Goal: Task Accomplishment & Management: Use online tool/utility

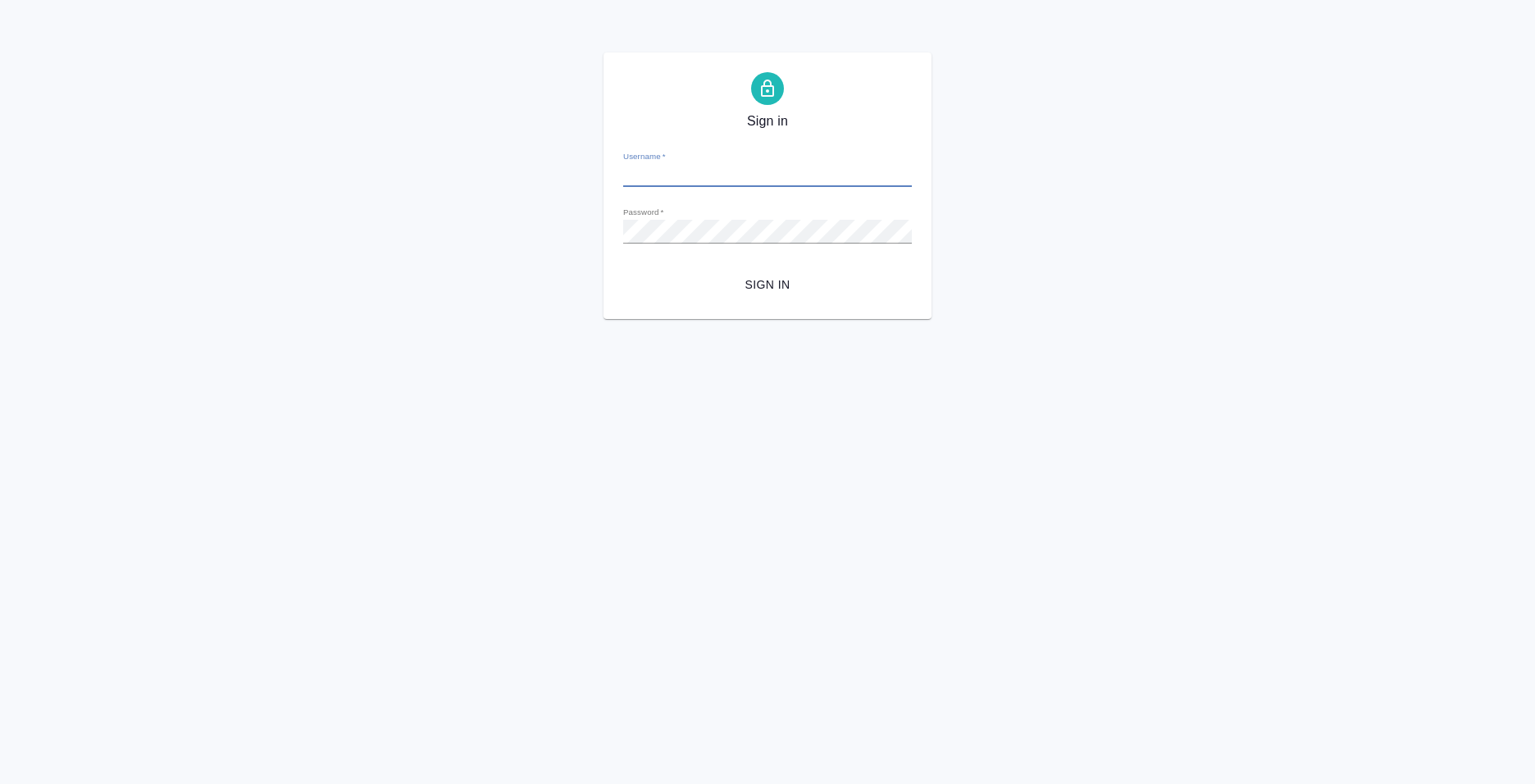
type input "[PERSON_NAME][EMAIL_ADDRESS][DOMAIN_NAME]"
click at [760, 281] on span "Sign in" at bounding box center [768, 285] width 263 height 20
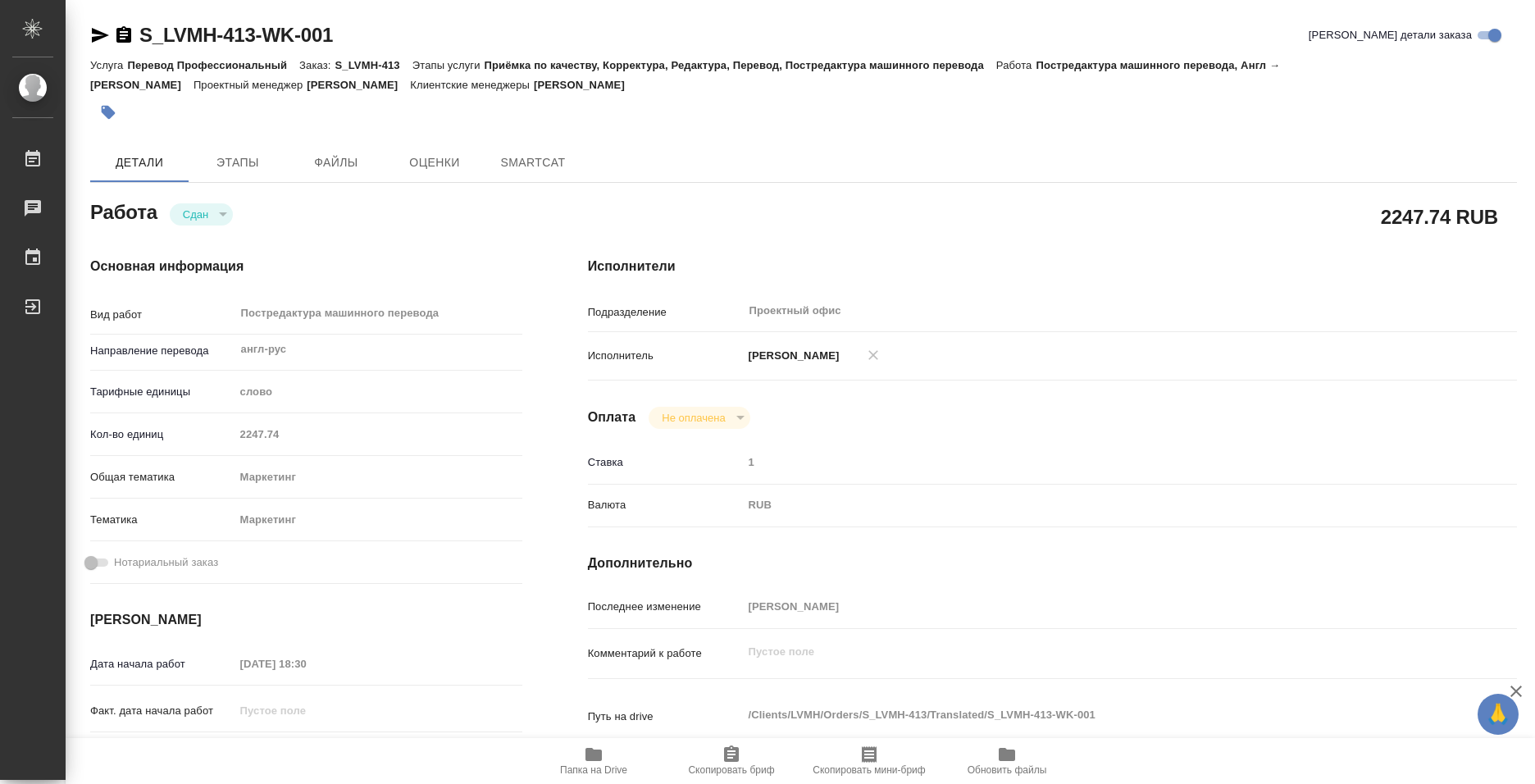
type textarea "x"
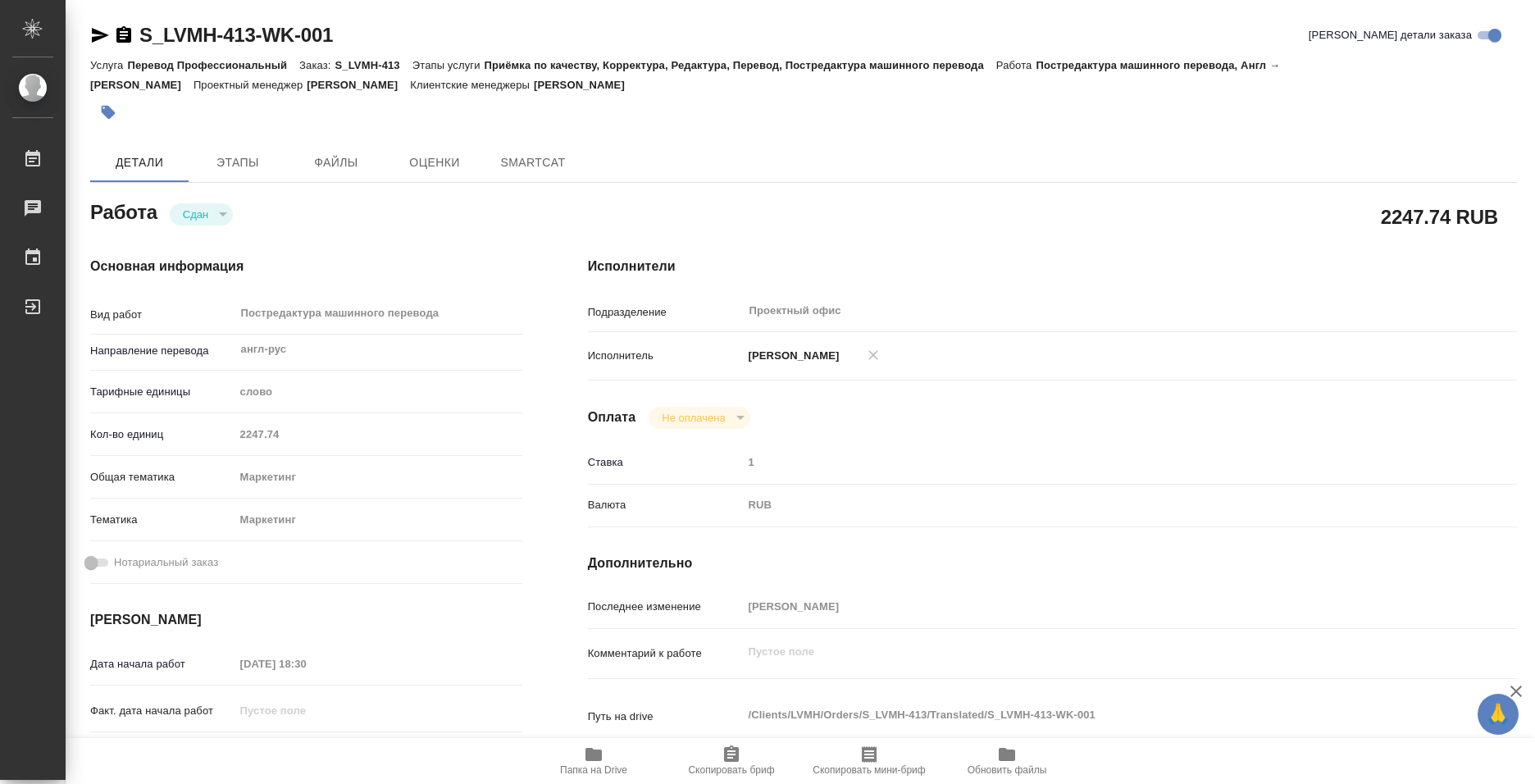
type textarea "x"
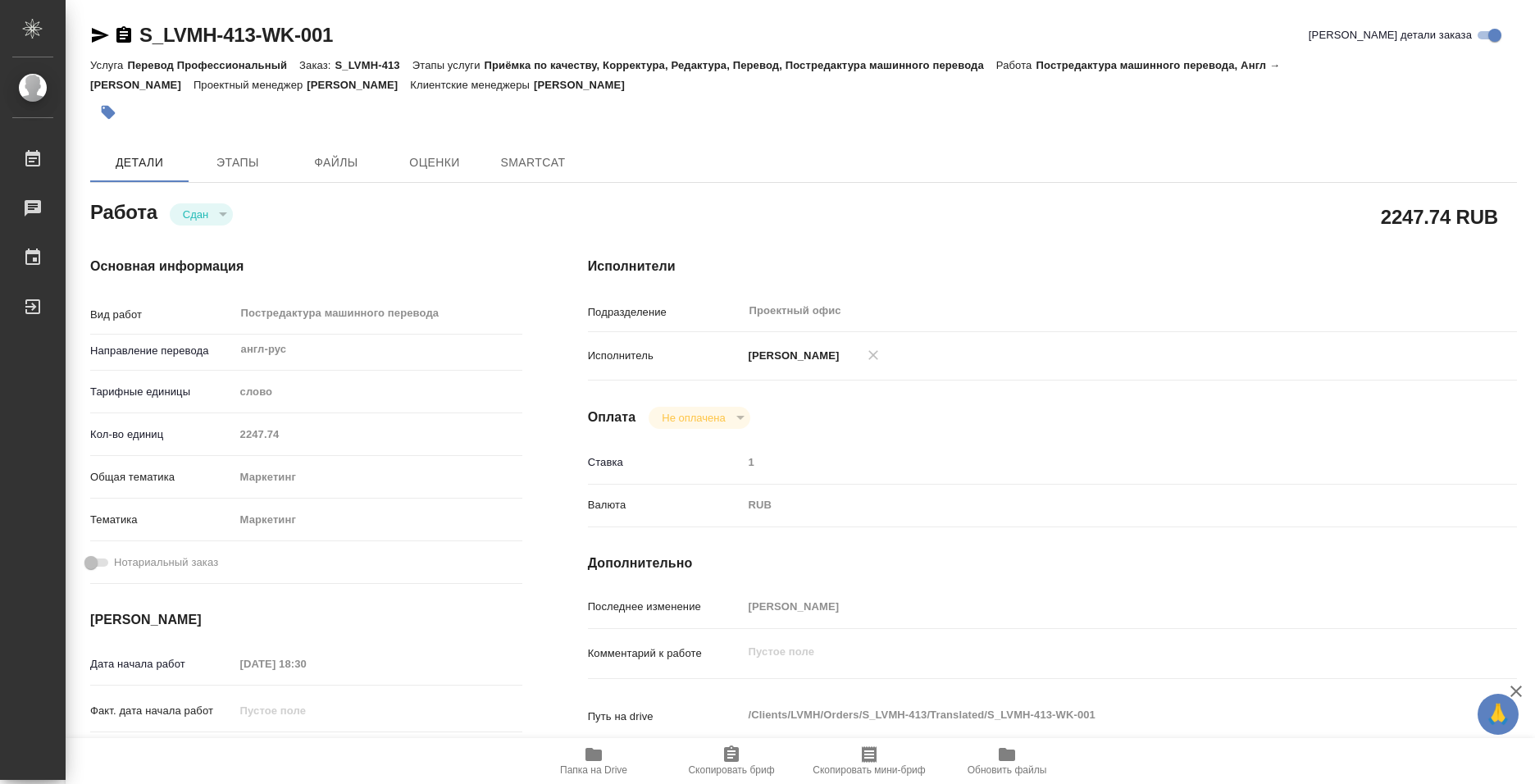
type textarea "x"
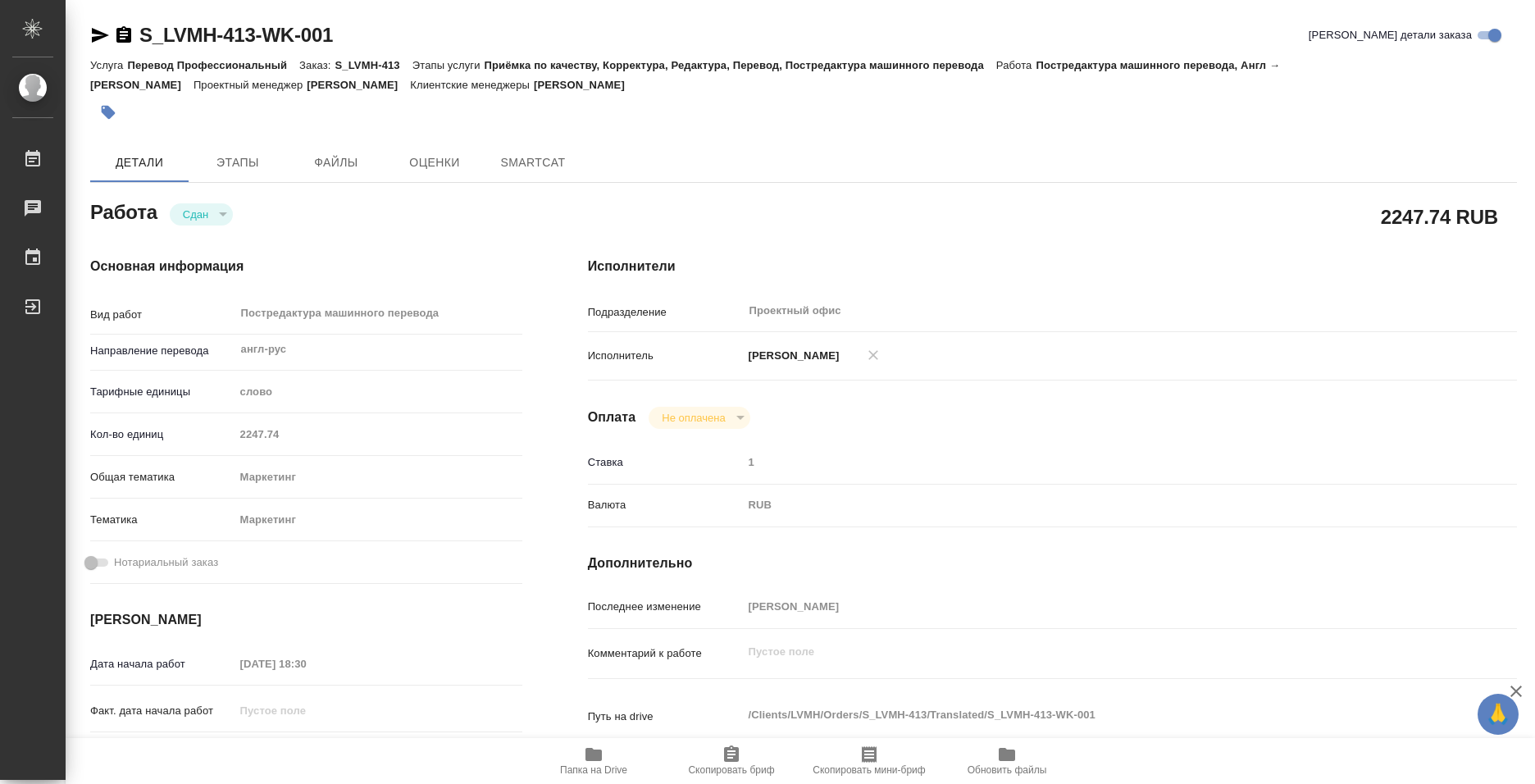
type textarea "x"
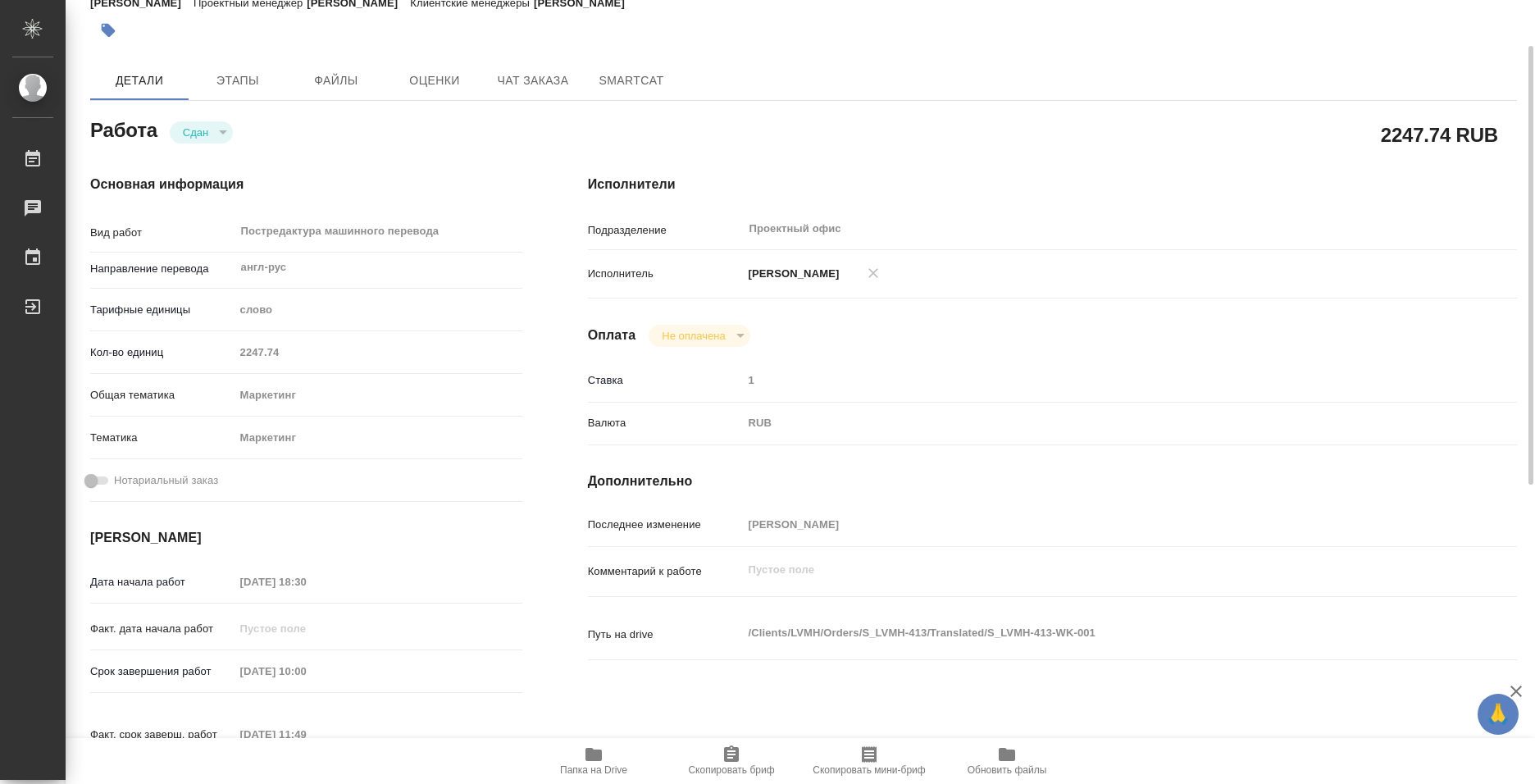
type textarea "x"
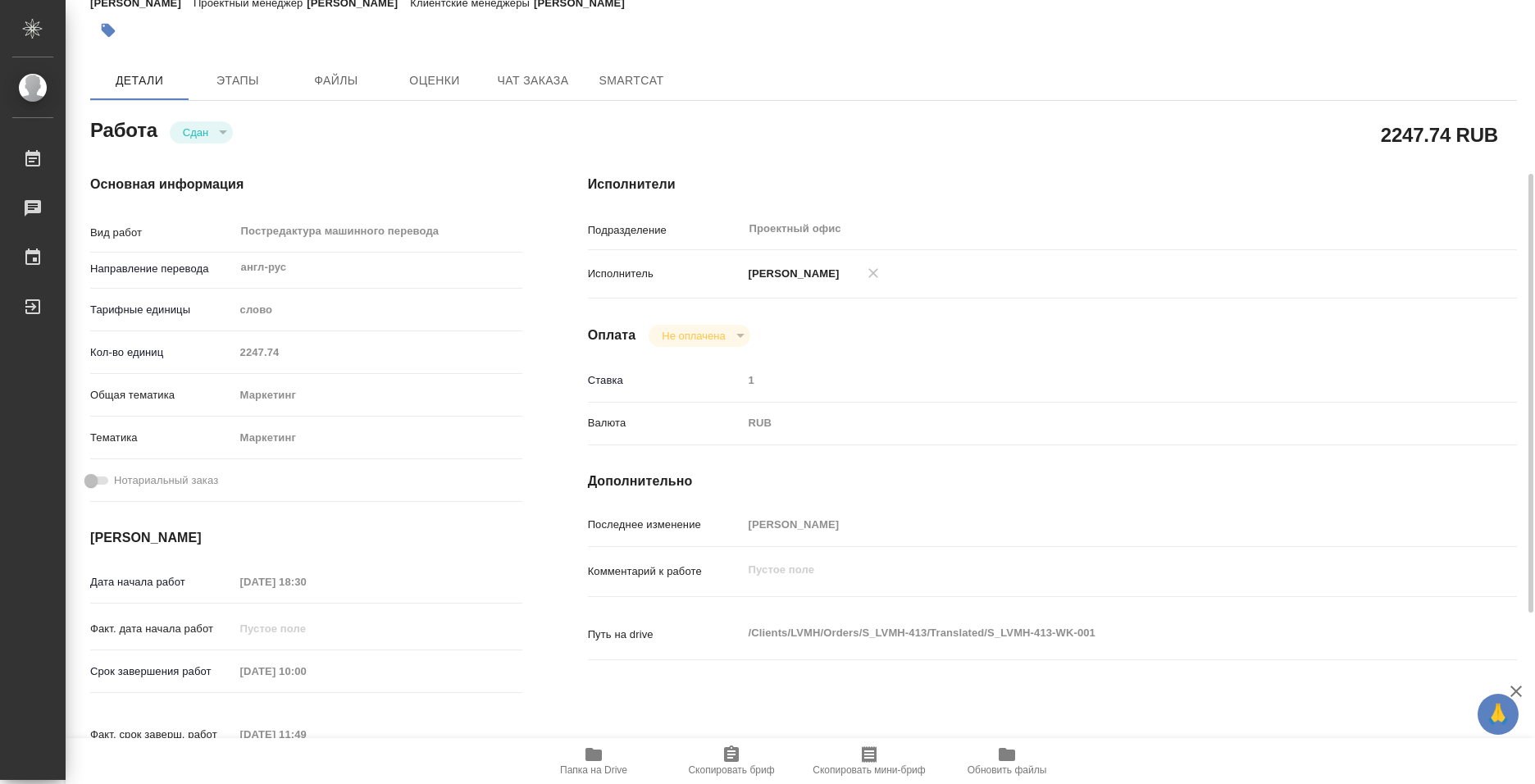
scroll to position [328, 0]
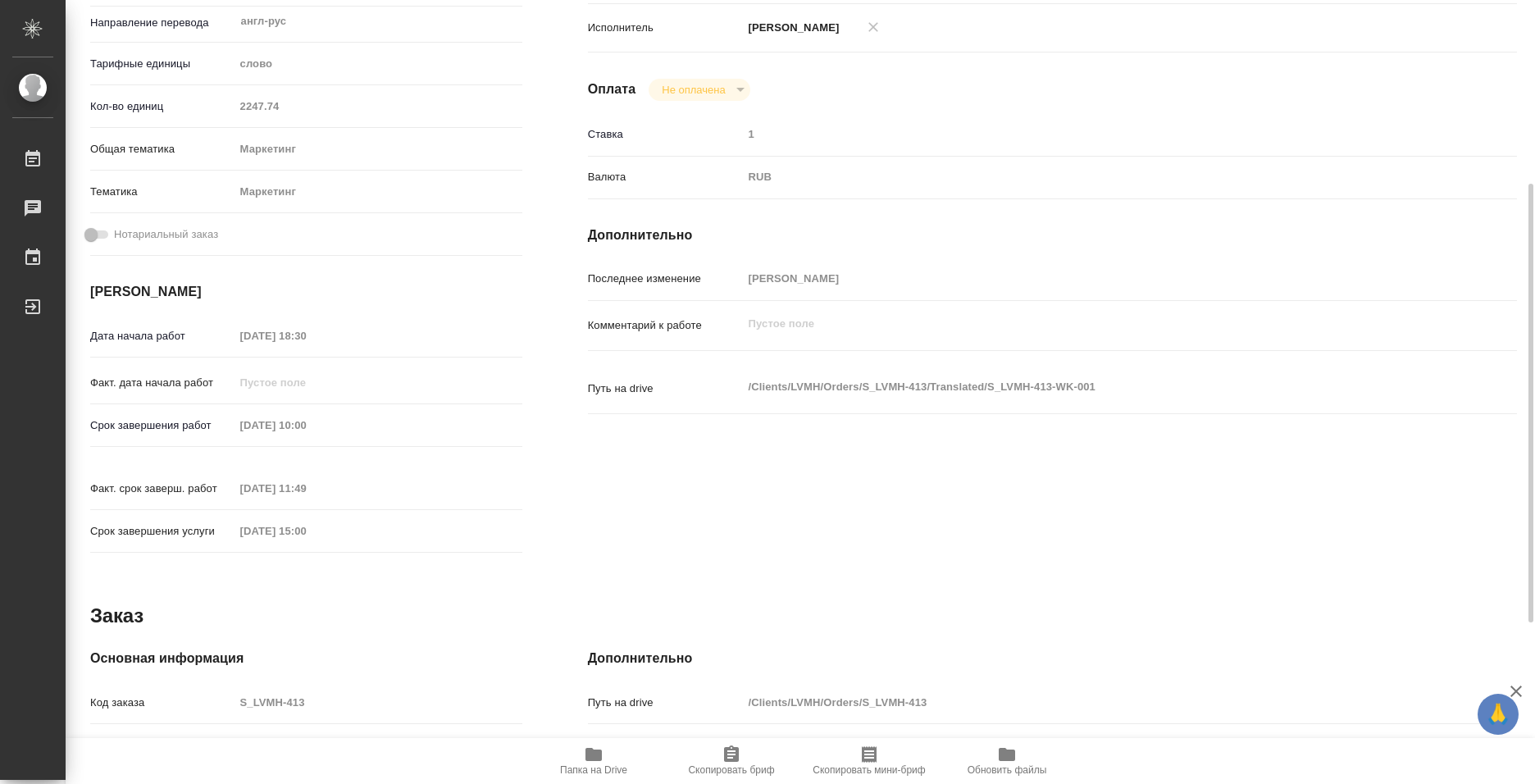
type textarea "x"
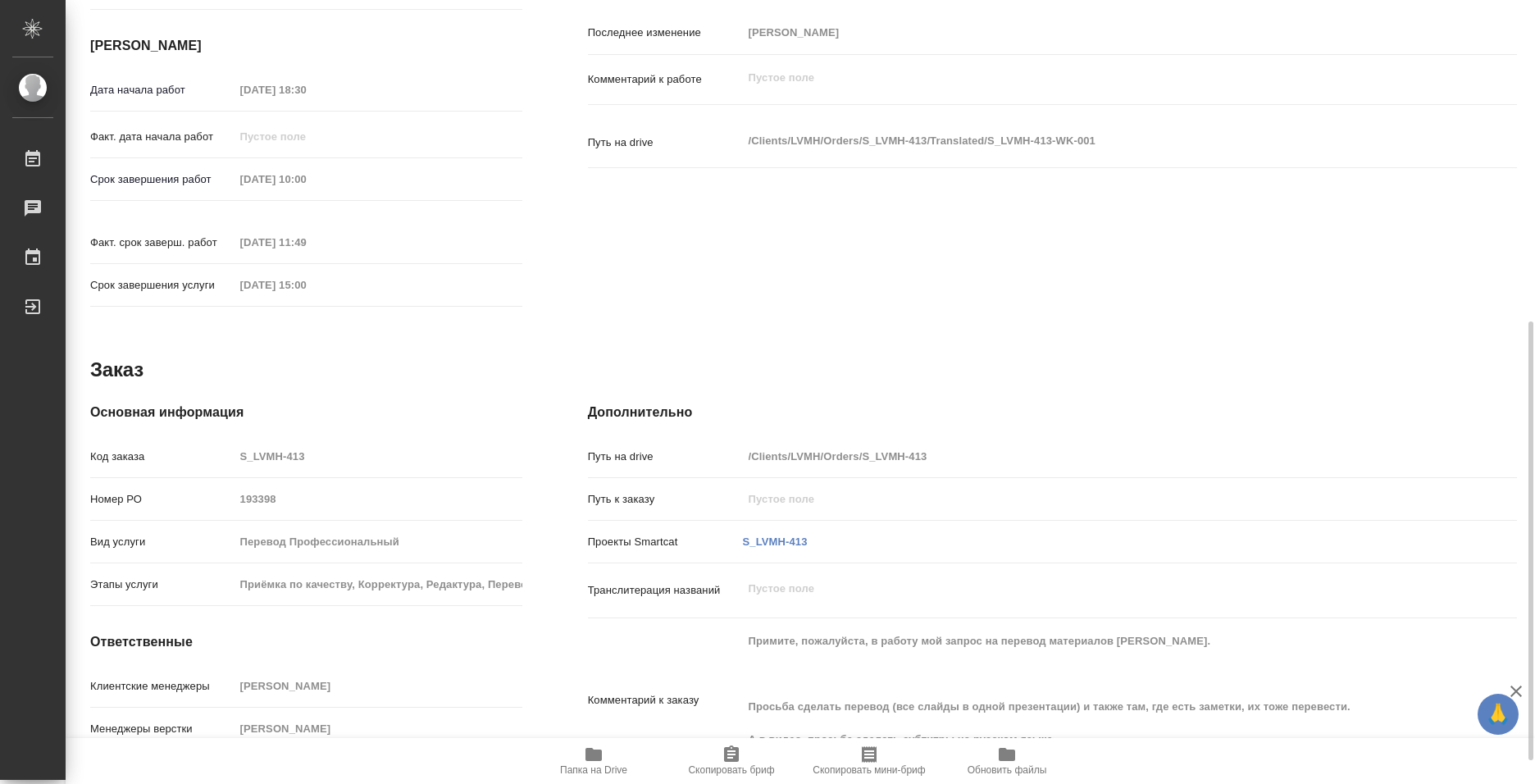
scroll to position [615, 0]
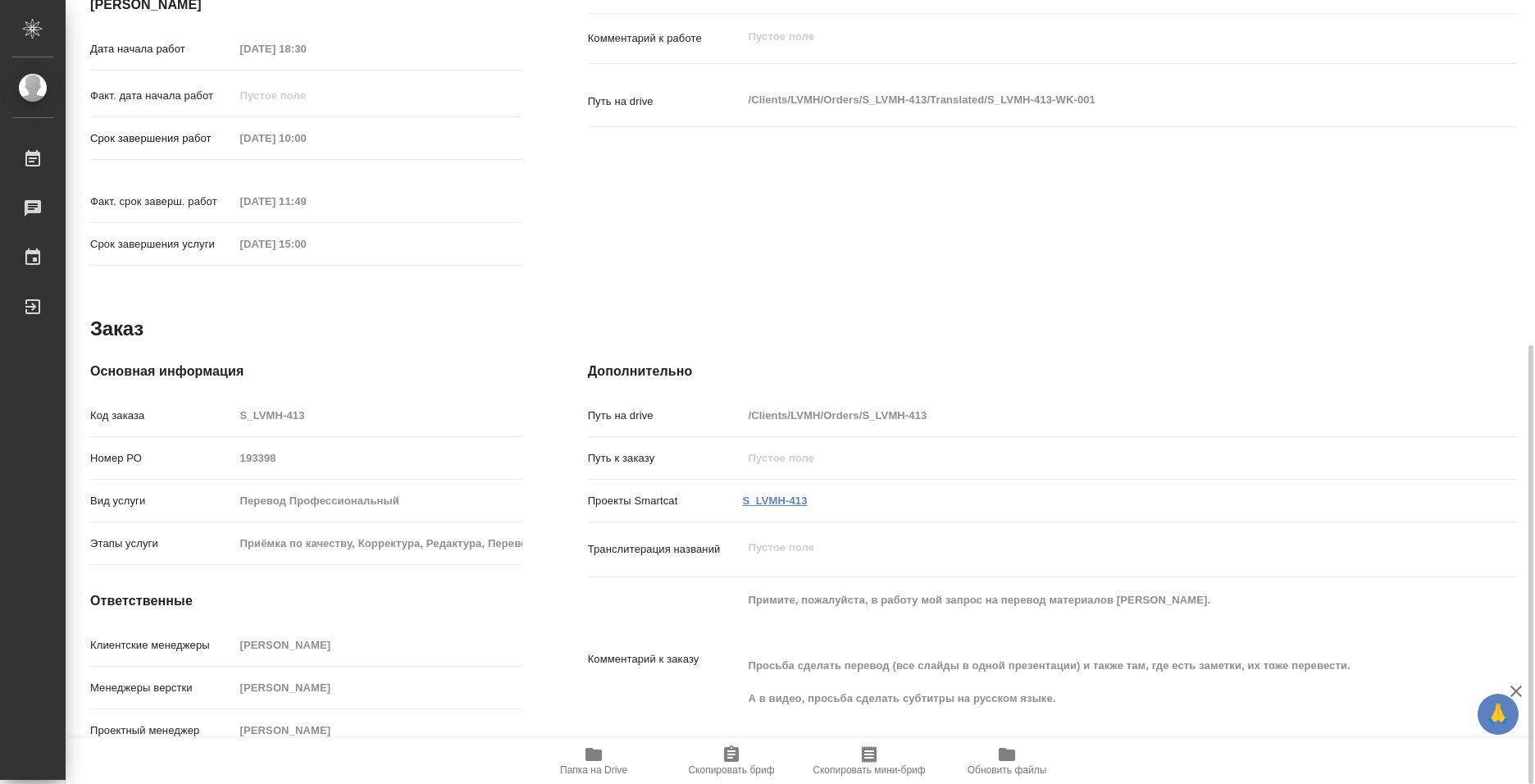
click at [782, 494] on link "S_LVMH-413" at bounding box center [775, 500] width 64 height 12
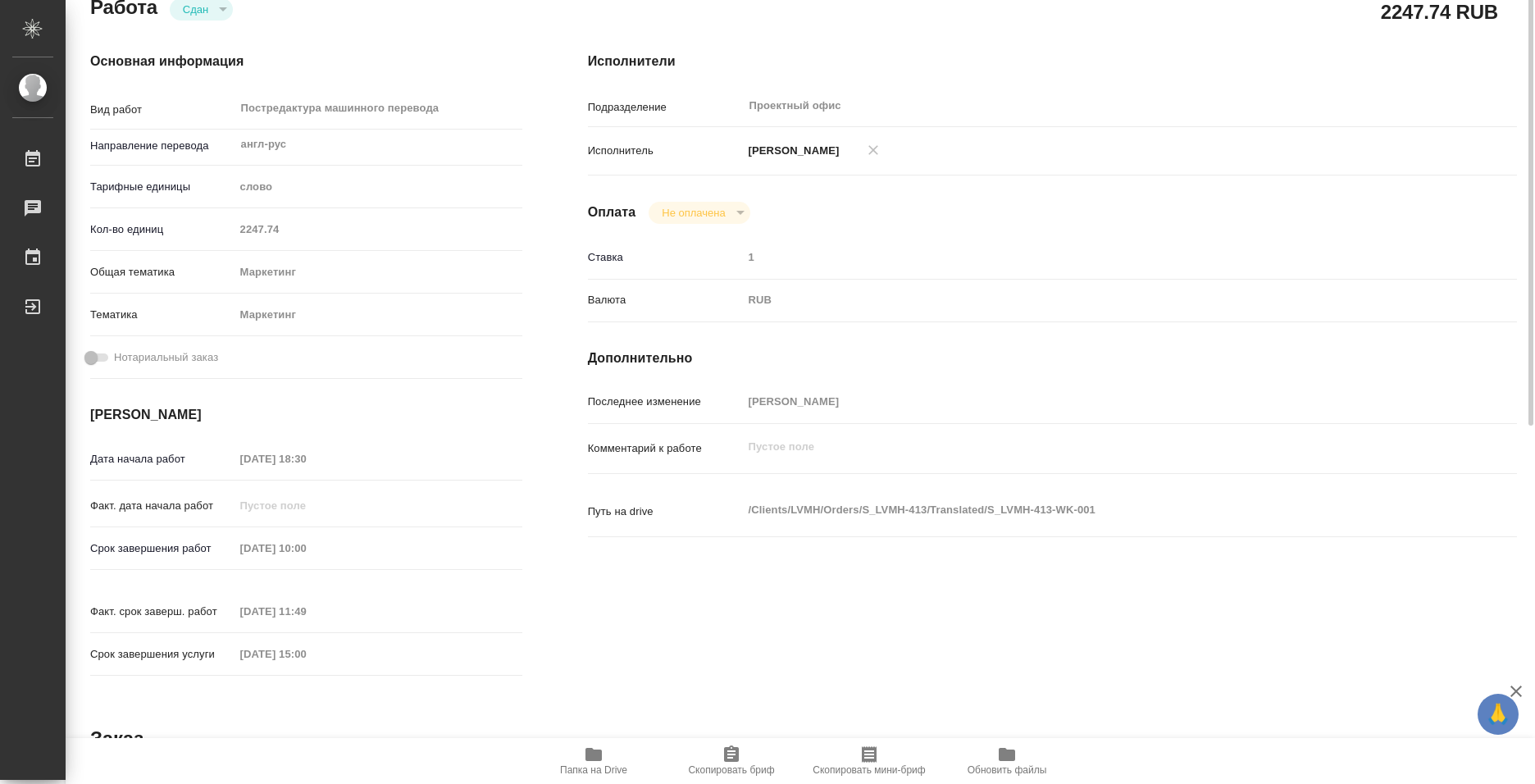
scroll to position [123, 0]
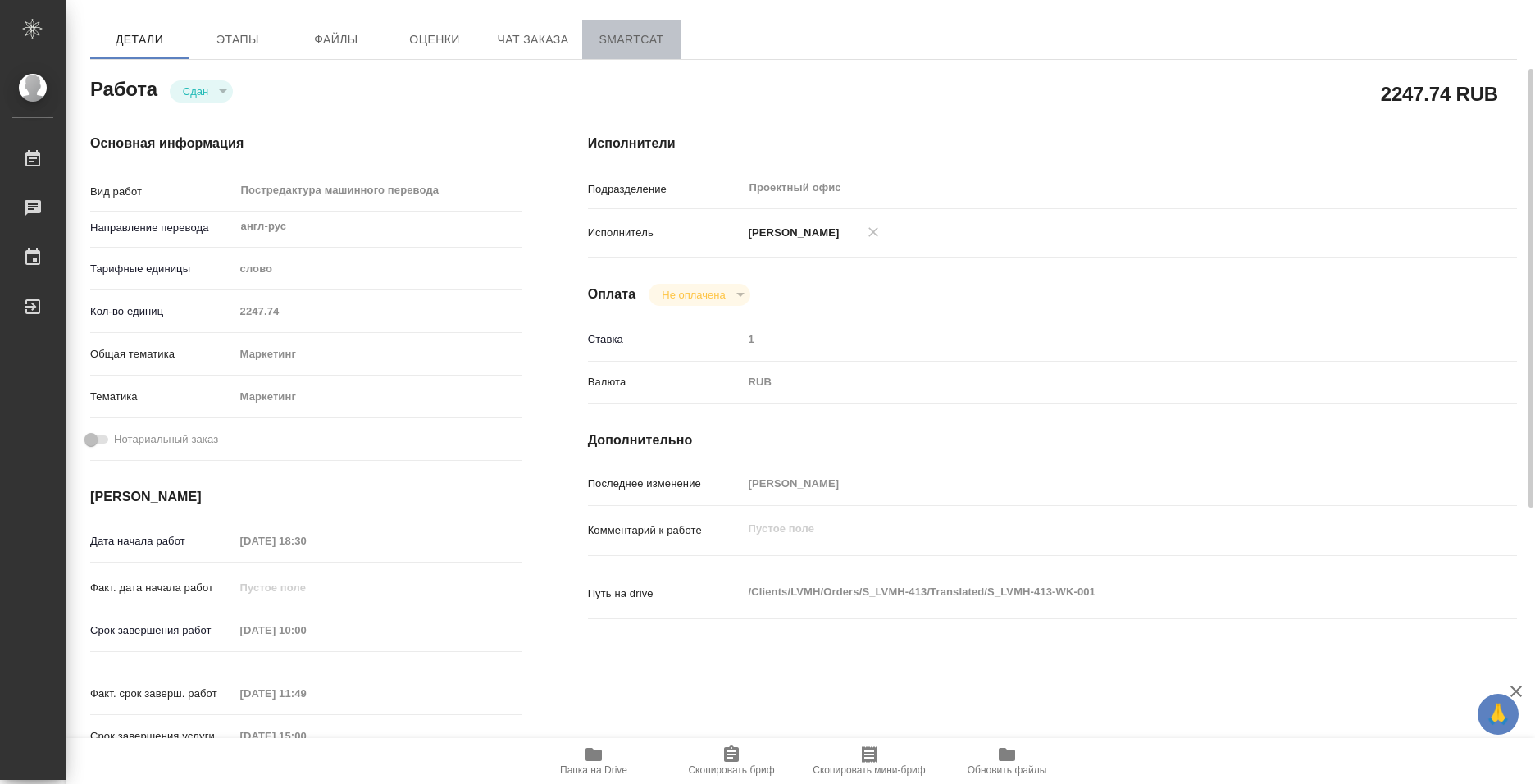
click at [628, 40] on span "SmartCat" at bounding box center [631, 40] width 79 height 20
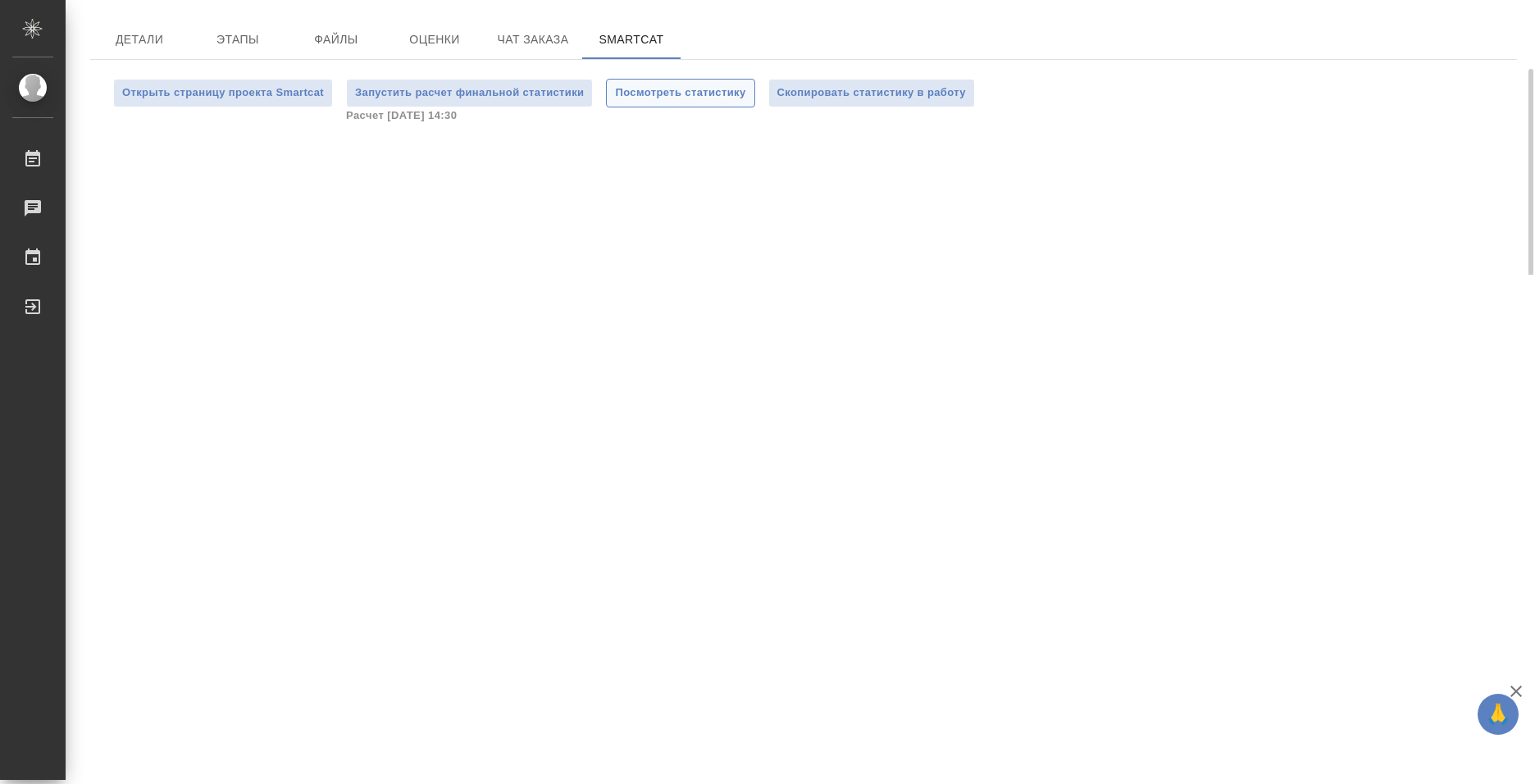
click at [661, 92] on span "Посмотреть статистику" at bounding box center [680, 93] width 131 height 19
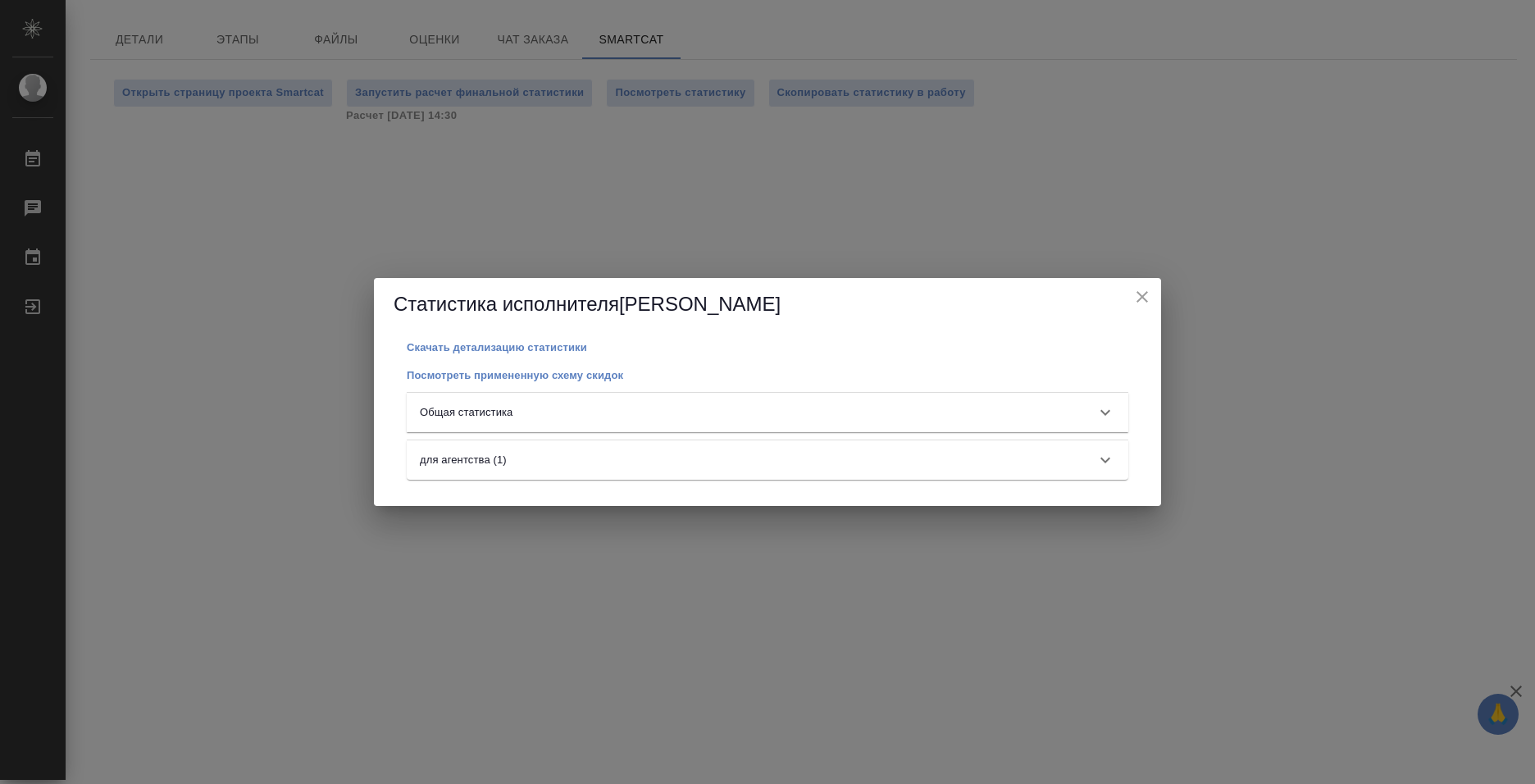
drag, startPoint x: 465, startPoint y: 411, endPoint x: 480, endPoint y: 411, distance: 15.0
click at [472, 411] on p "Общая статистика" at bounding box center [466, 413] width 93 height 17
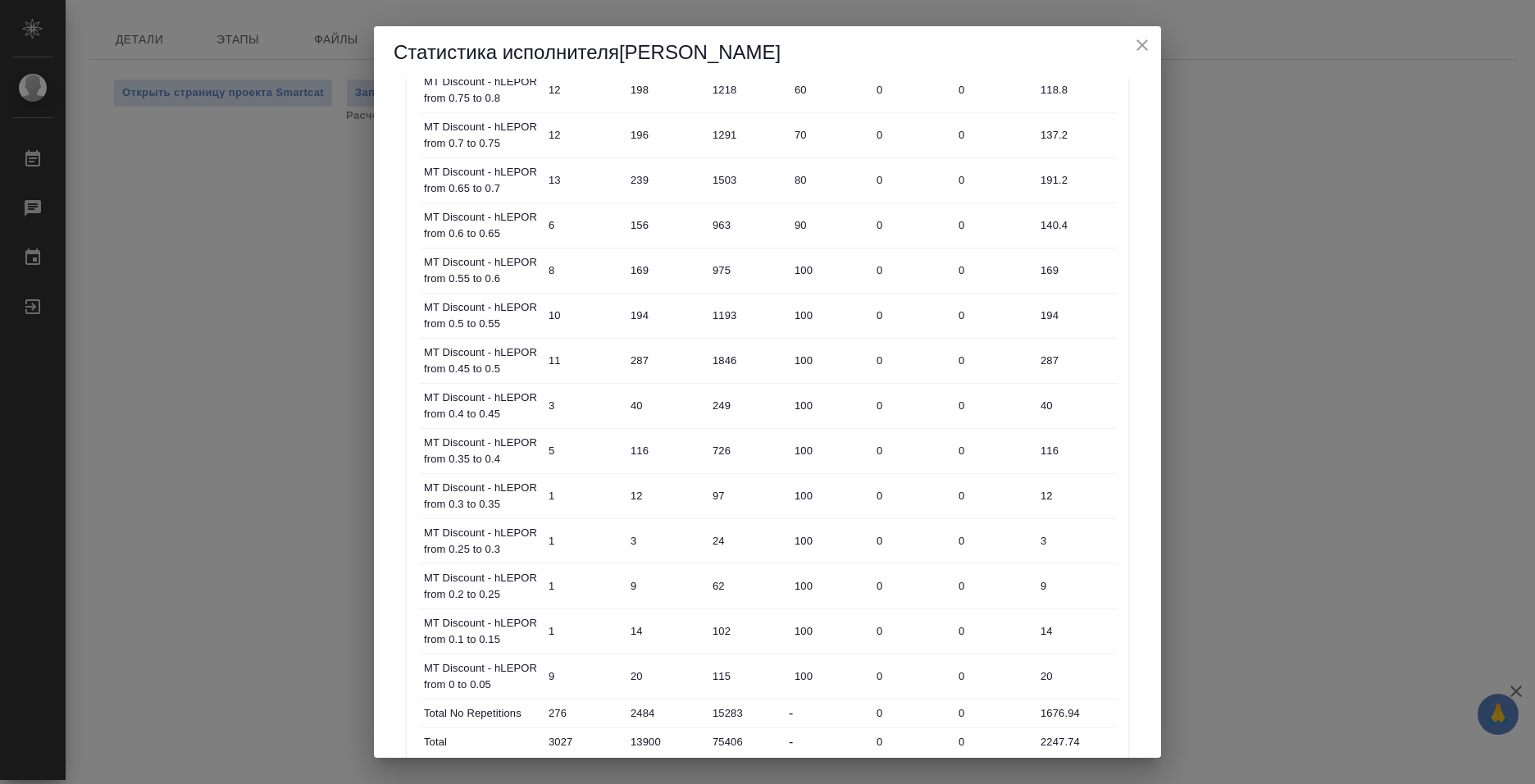
scroll to position [752, 0]
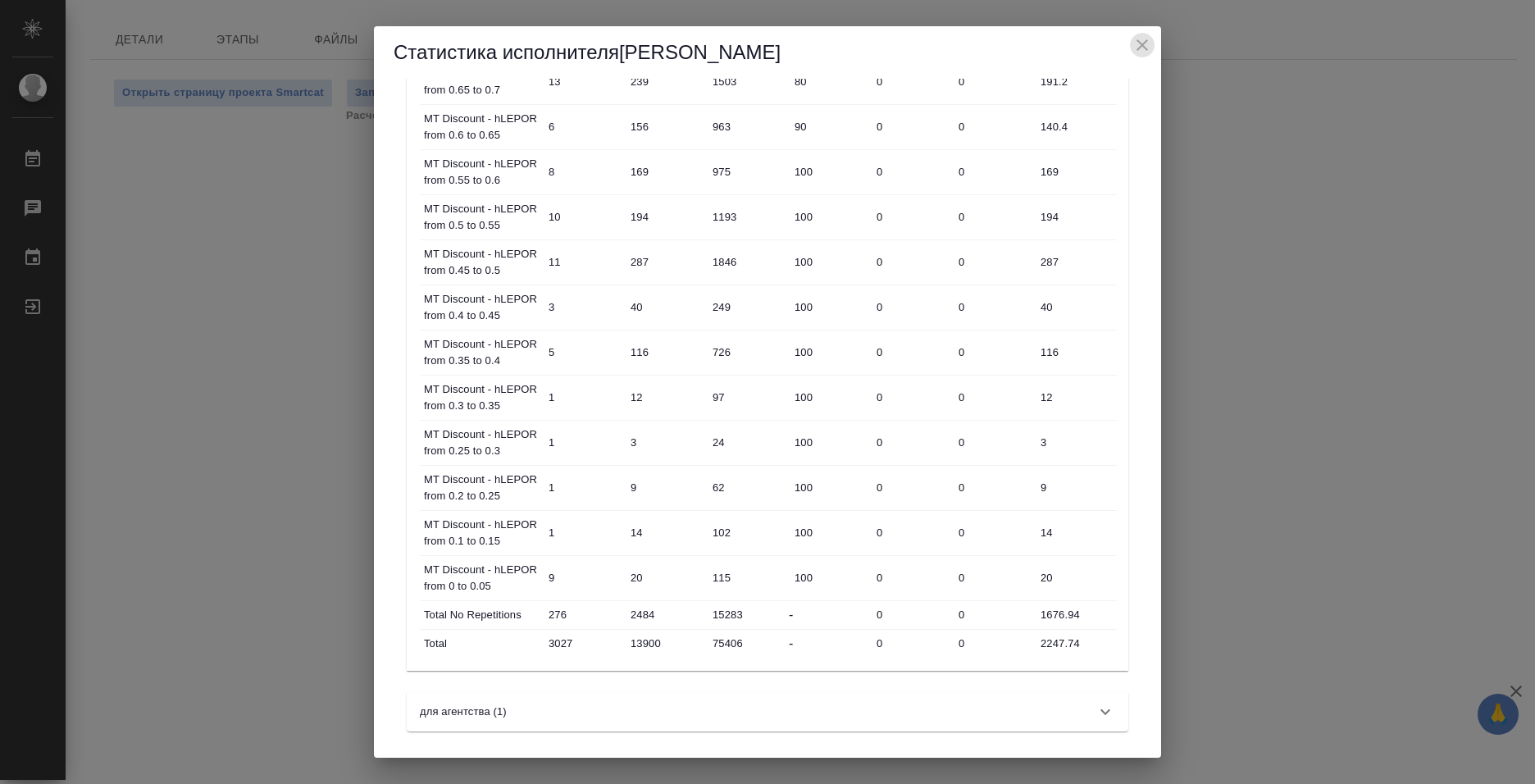
click at [1143, 45] on icon "close" at bounding box center [1143, 45] width 11 height 11
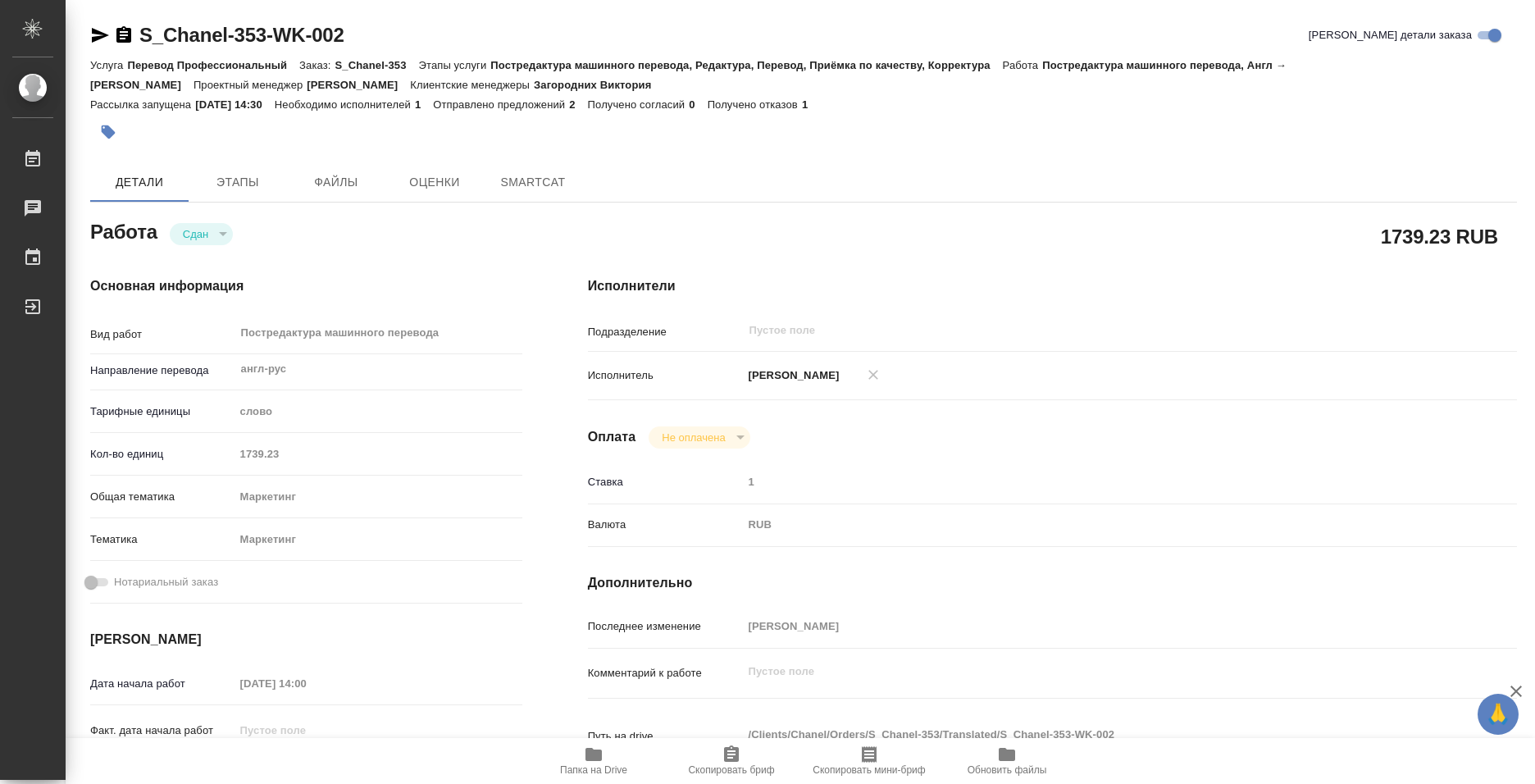
type textarea "x"
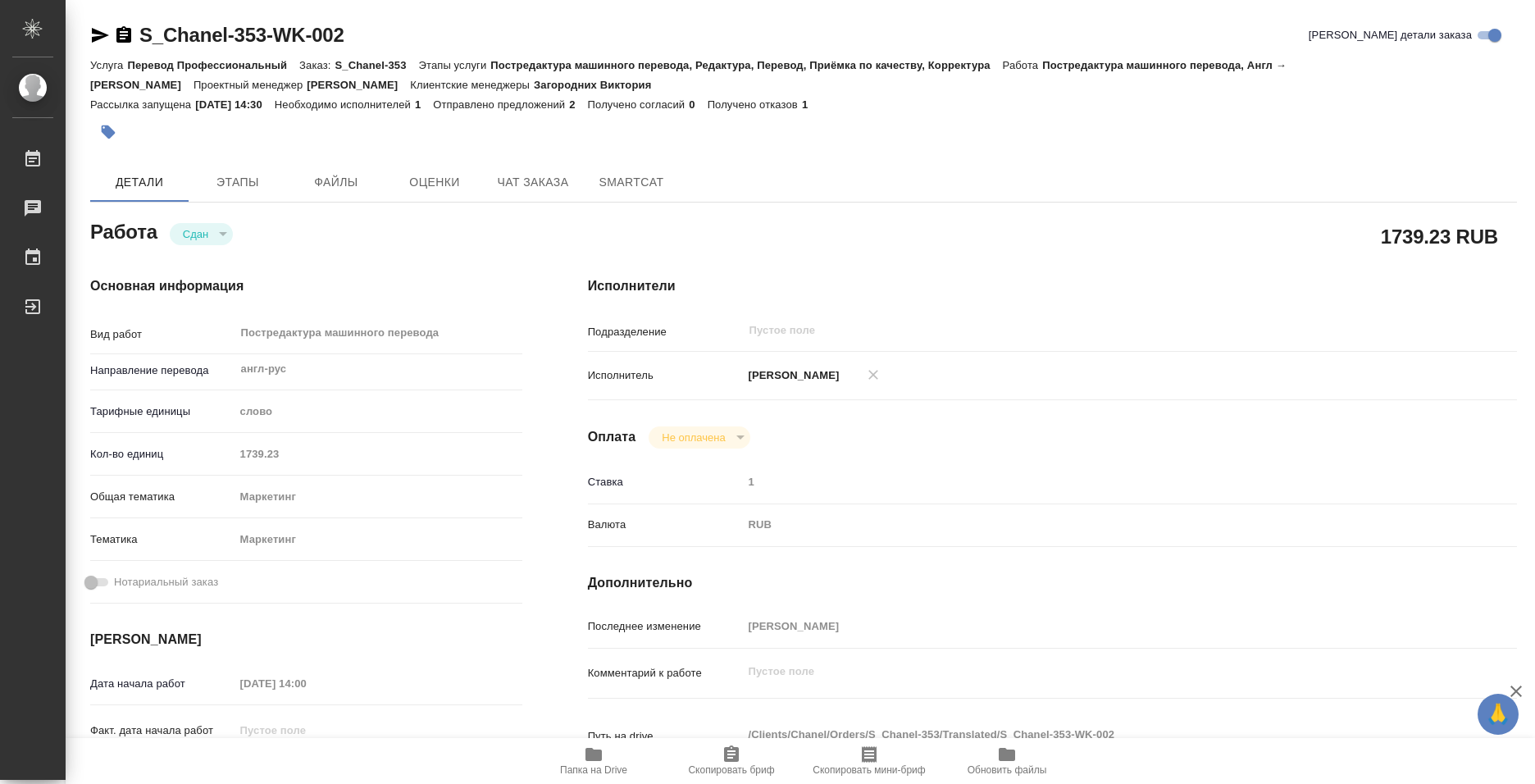
scroll to position [82, 0]
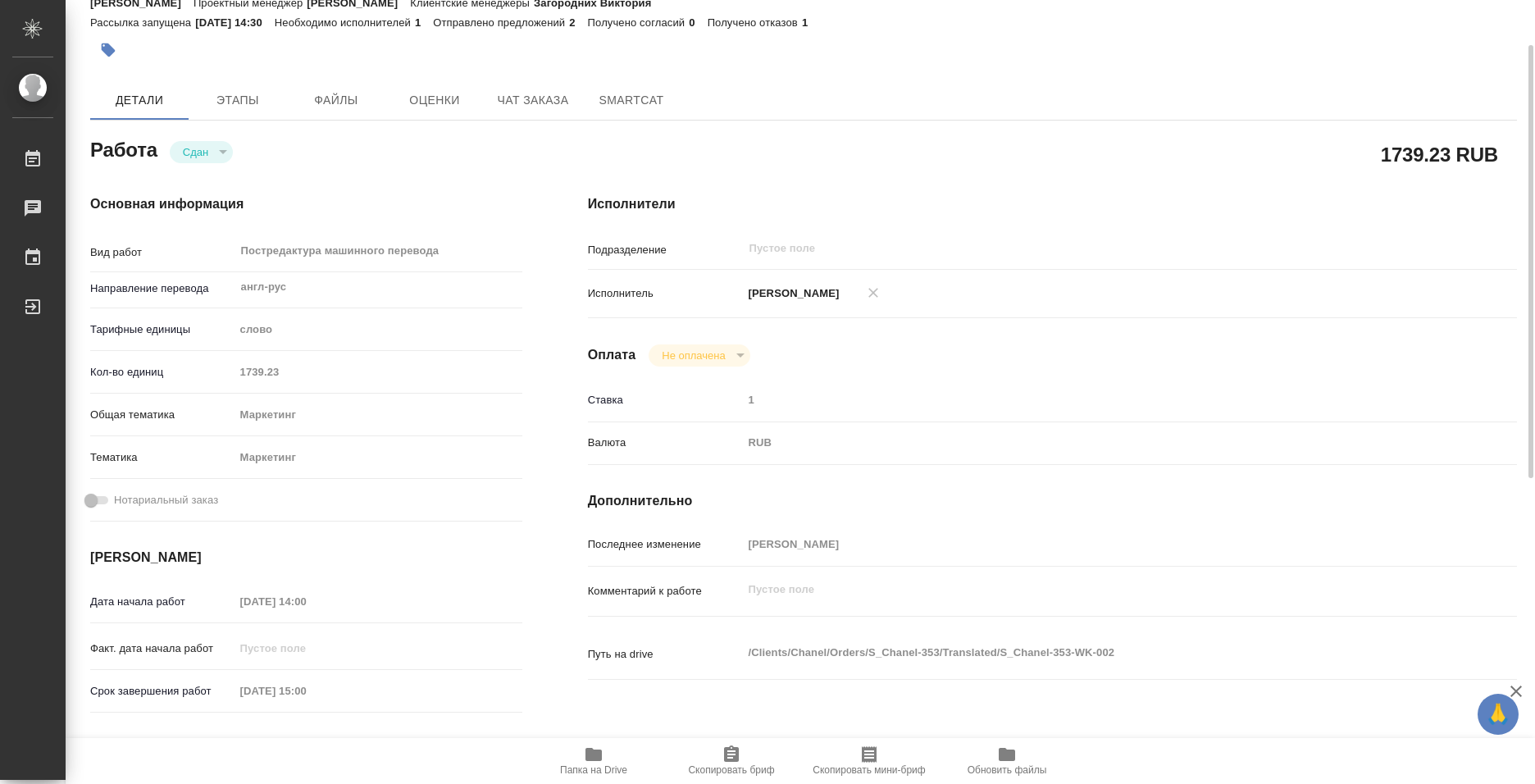
type textarea "x"
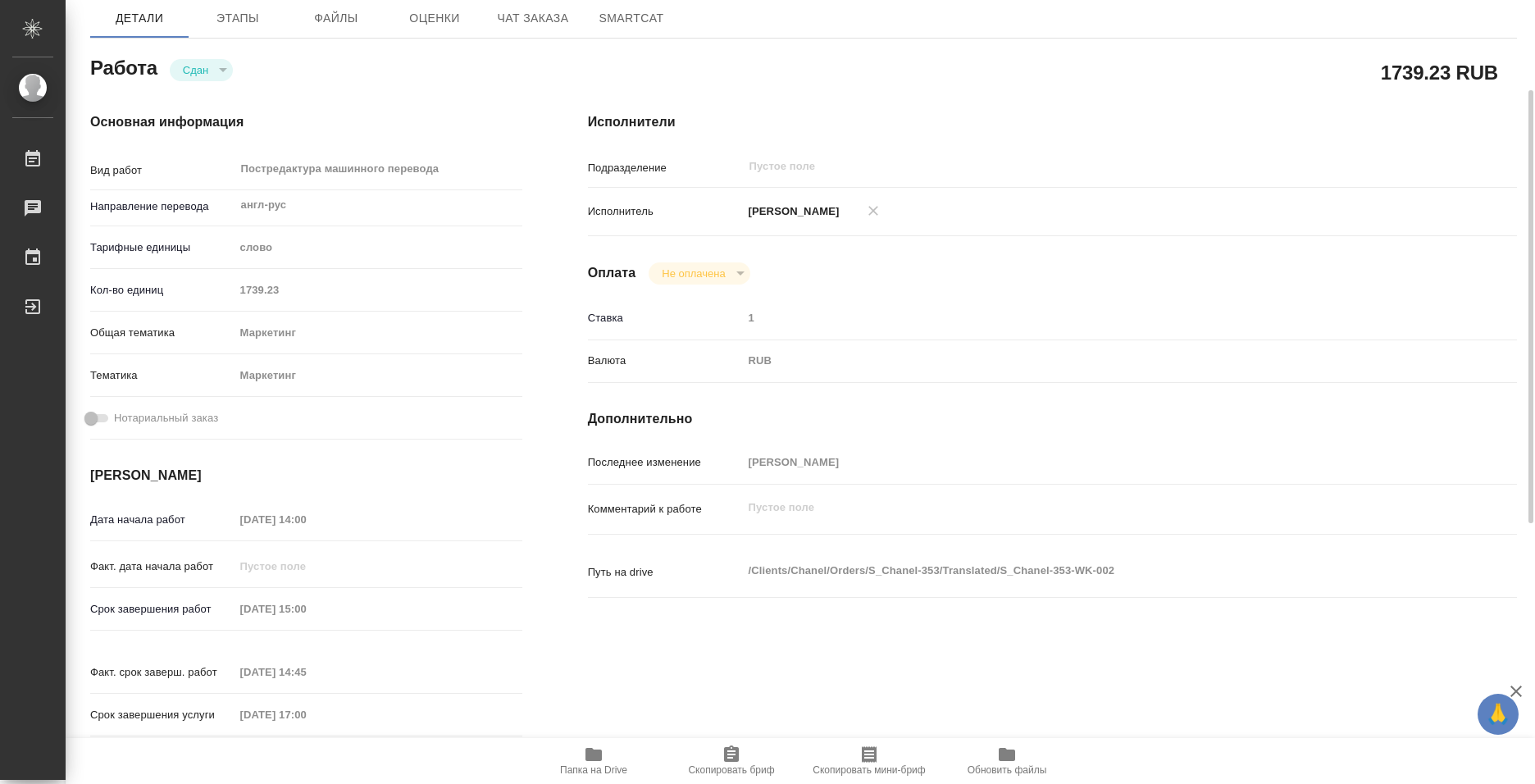
scroll to position [246, 0]
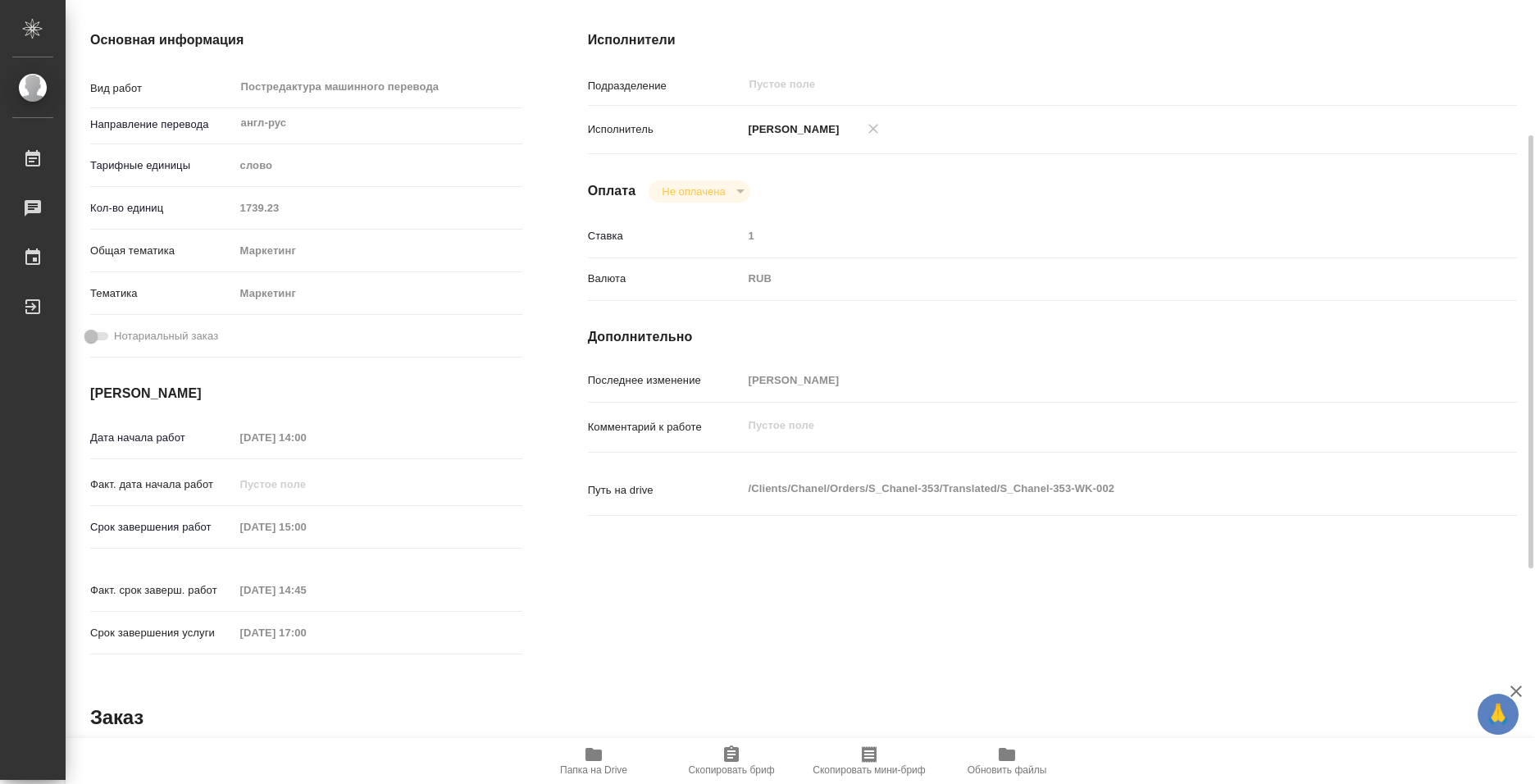
type textarea "x"
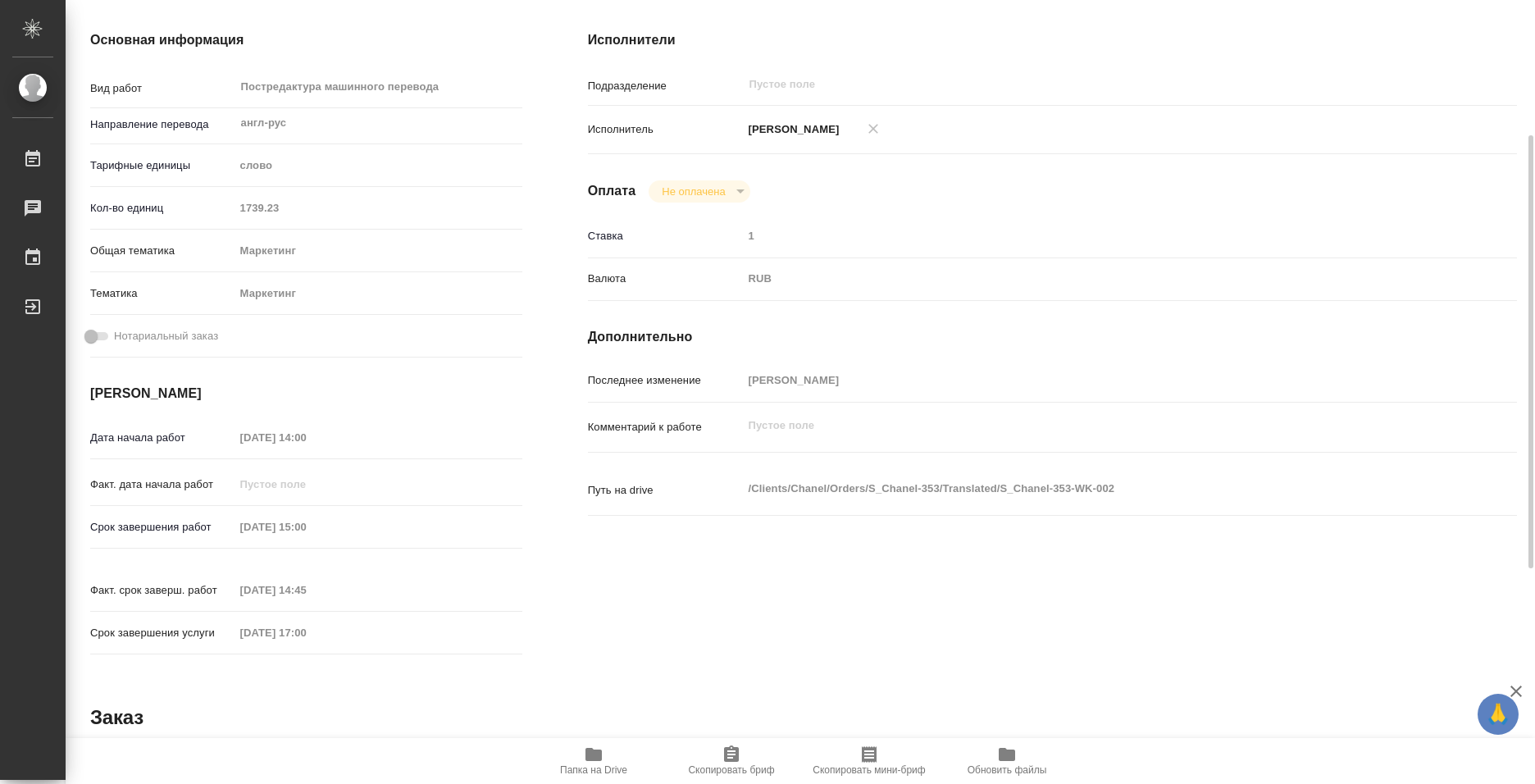
type textarea "x"
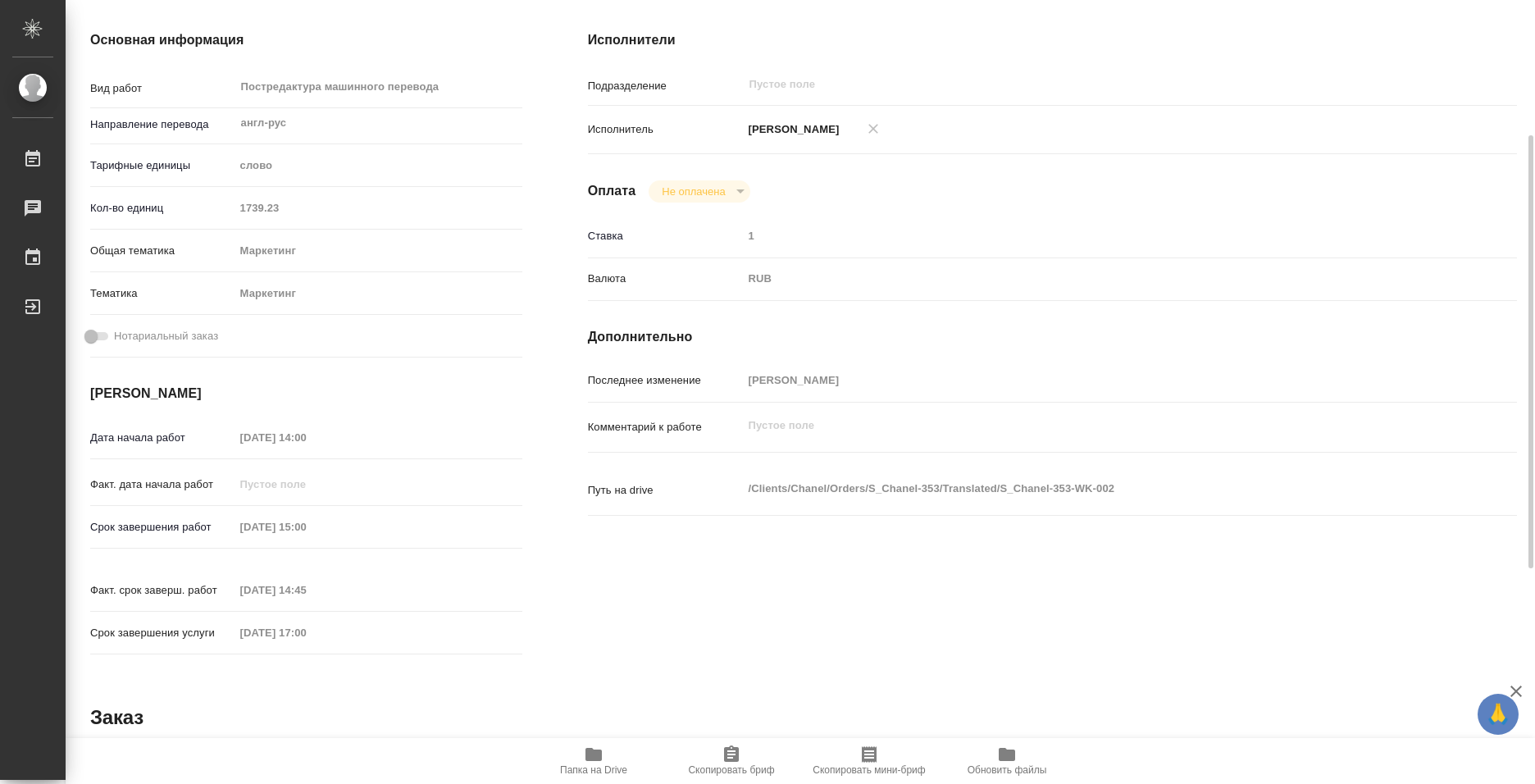
type textarea "x"
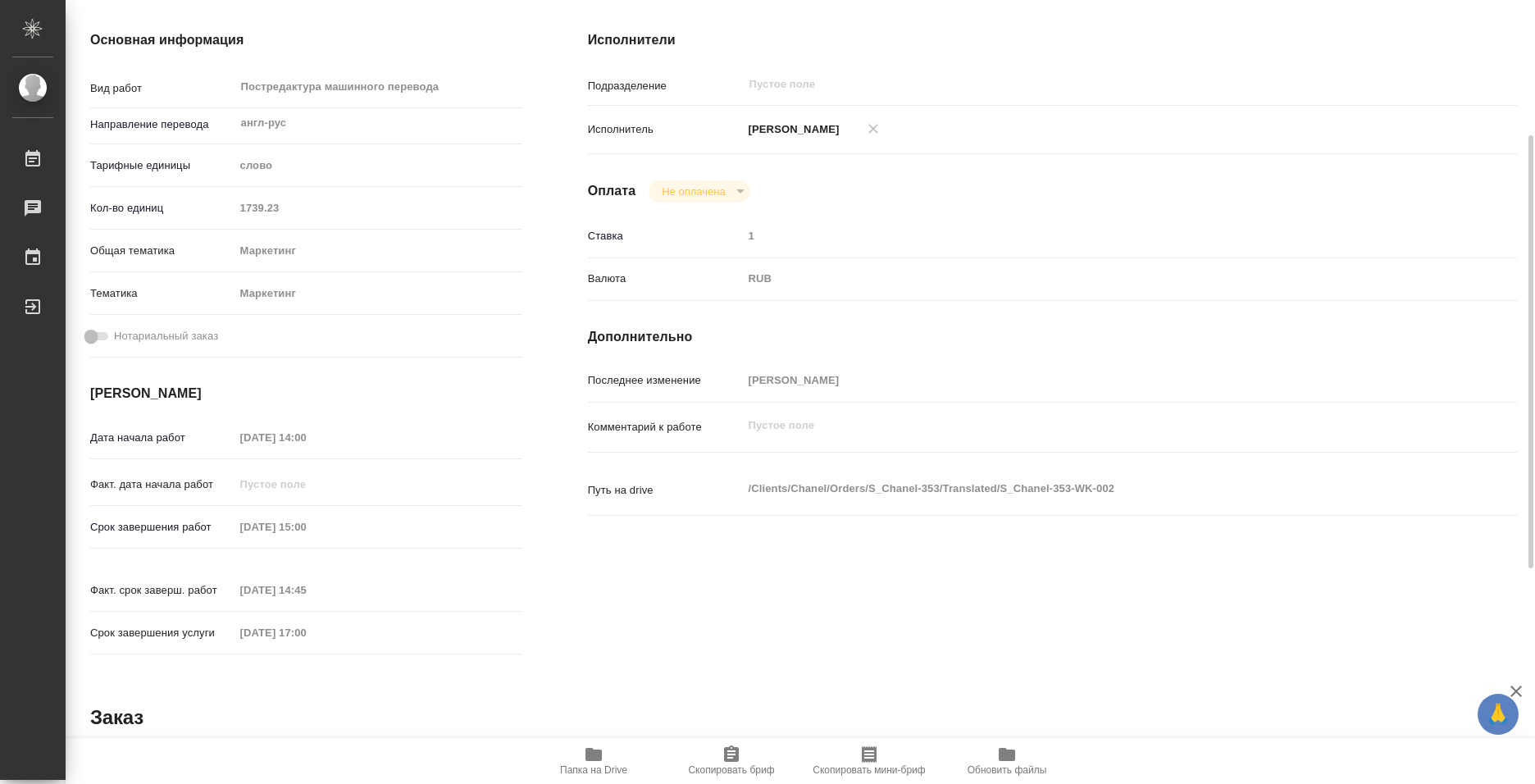
type textarea "x"
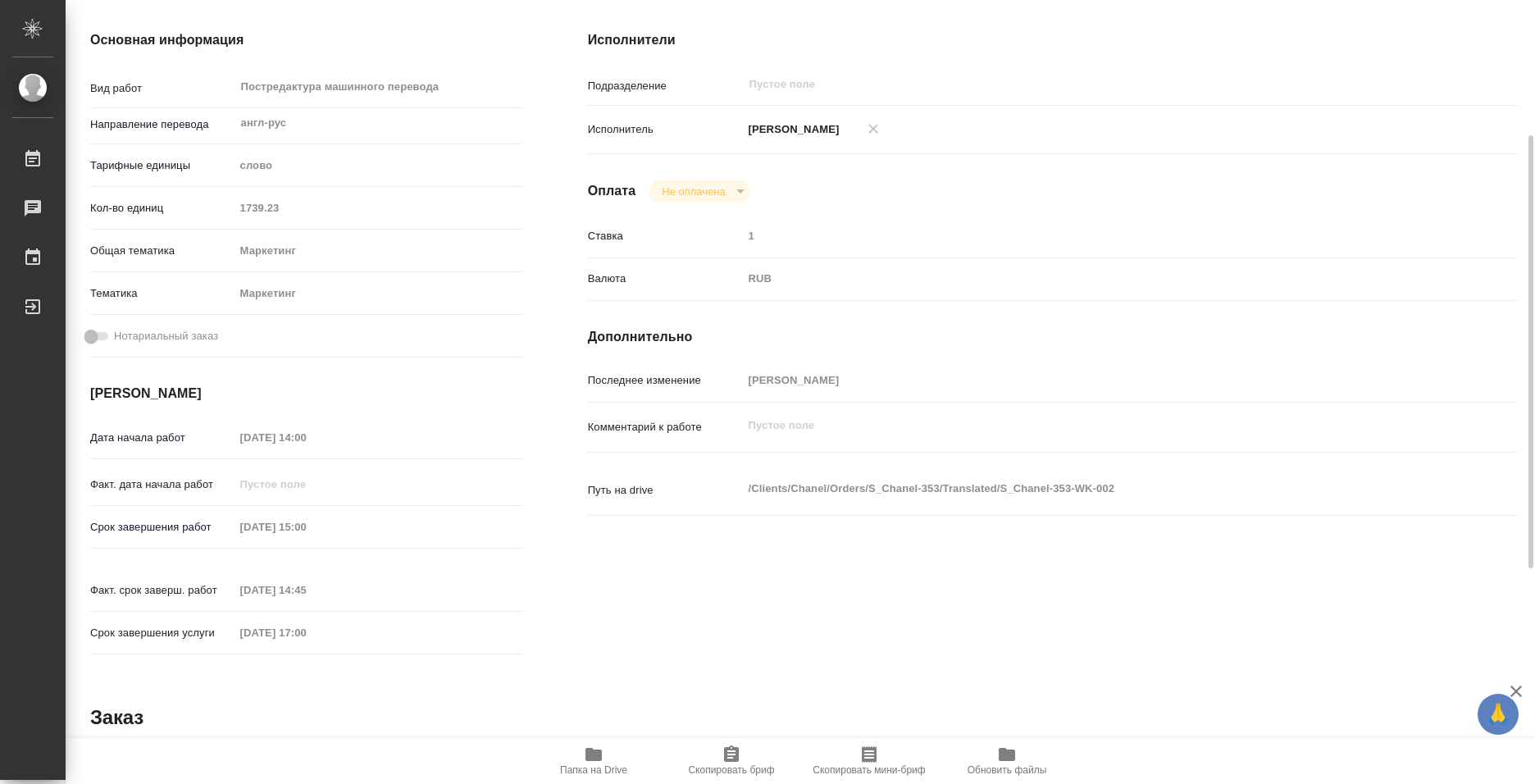
type textarea "x"
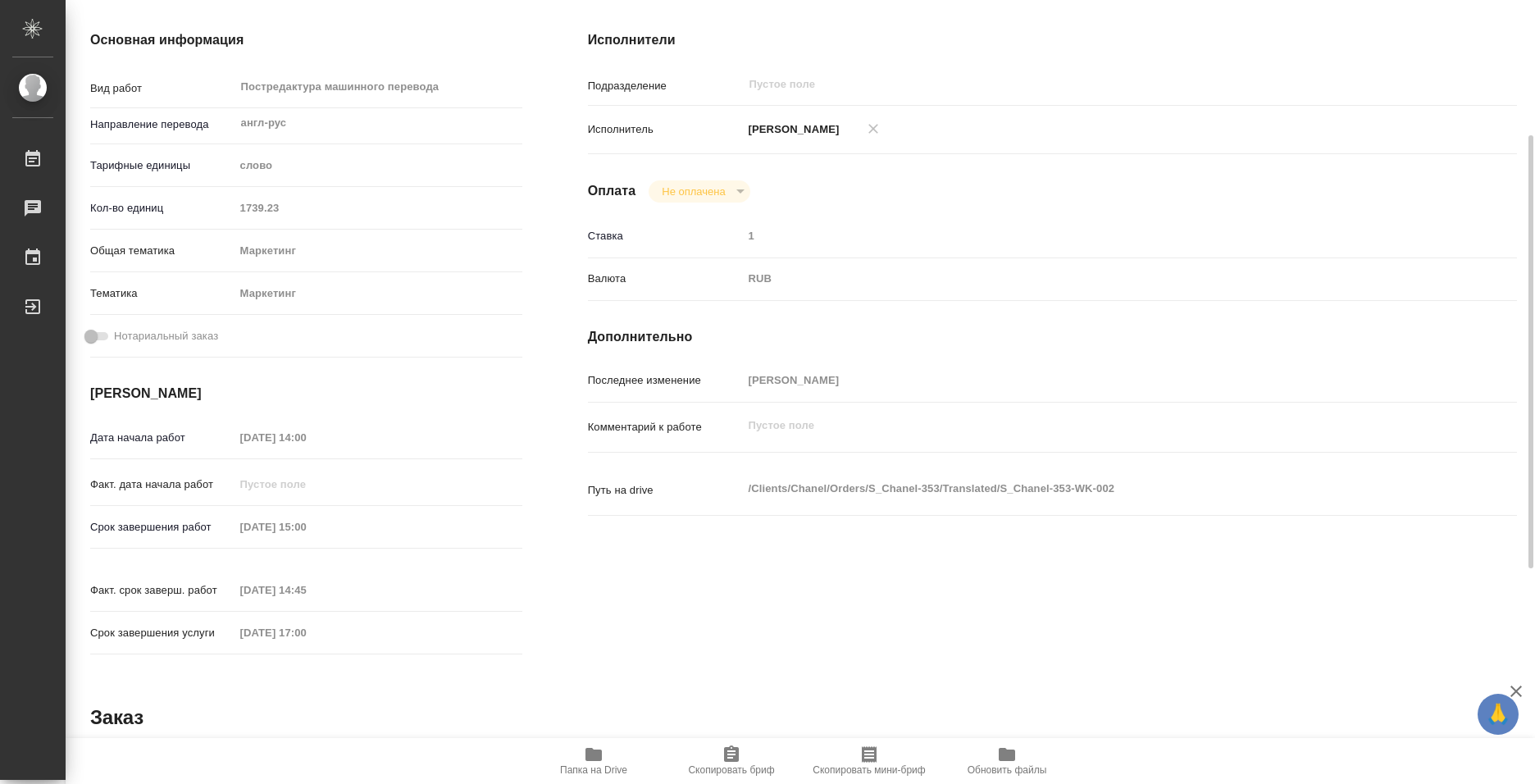
type textarea "x"
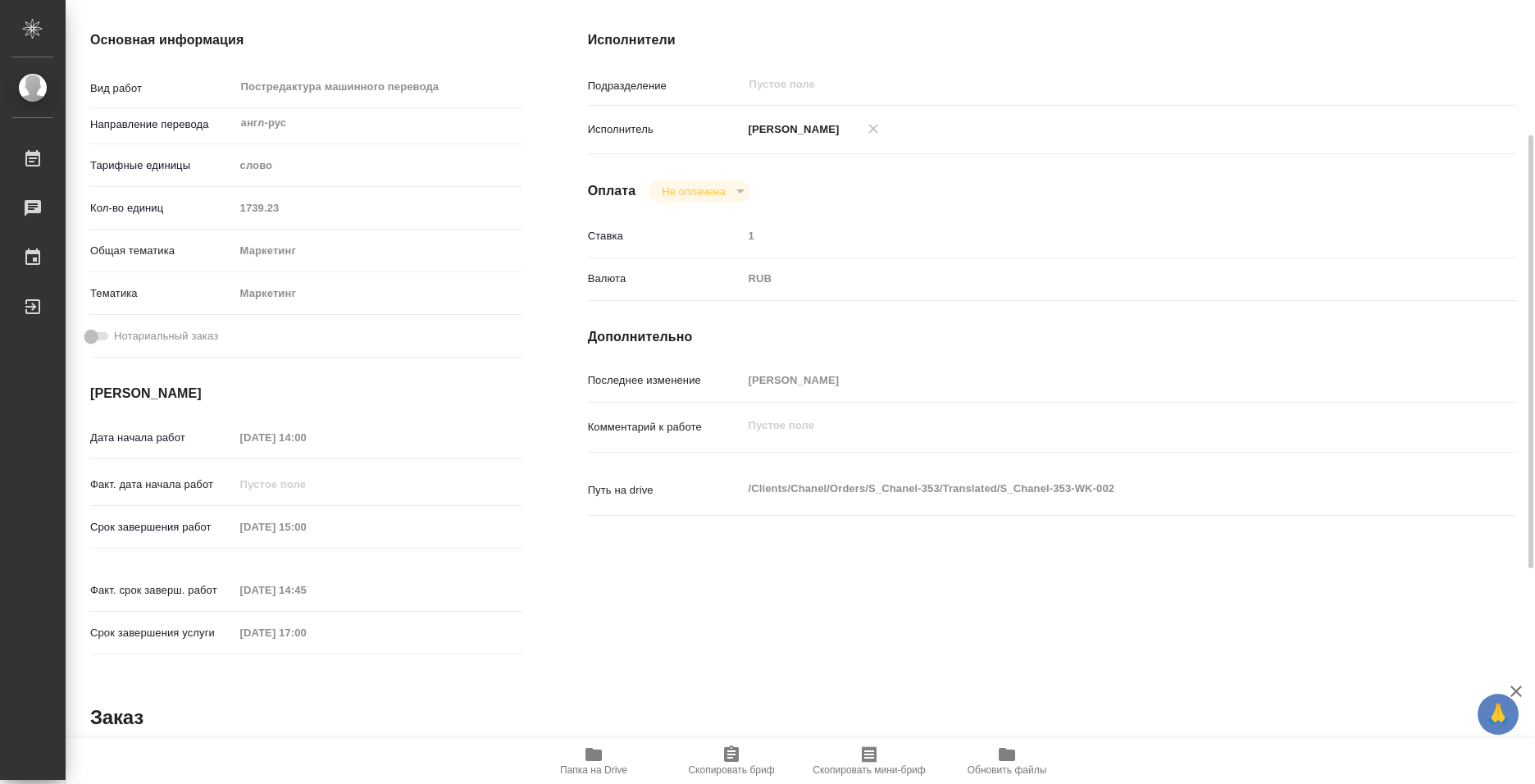
type textarea "x"
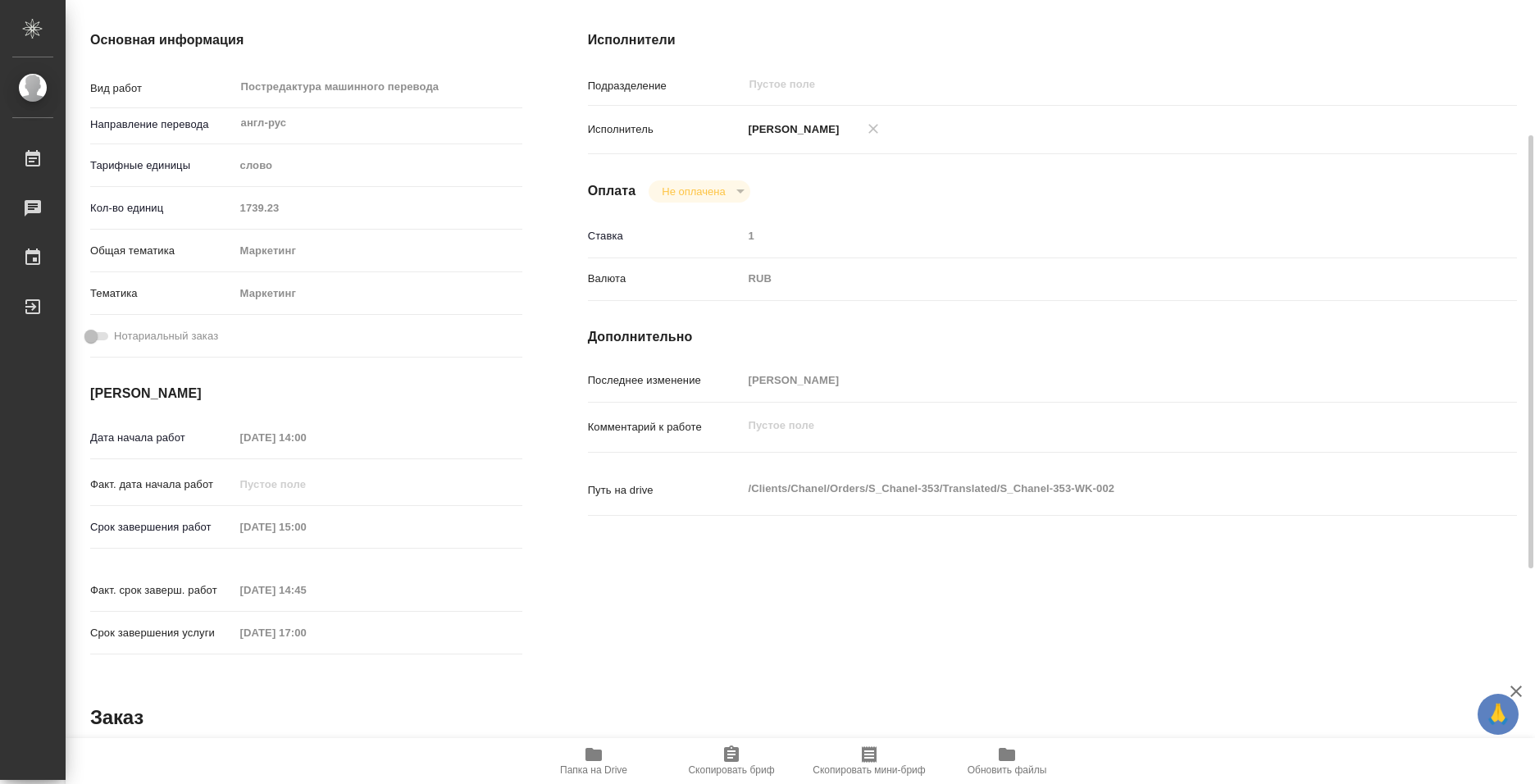
type textarea "x"
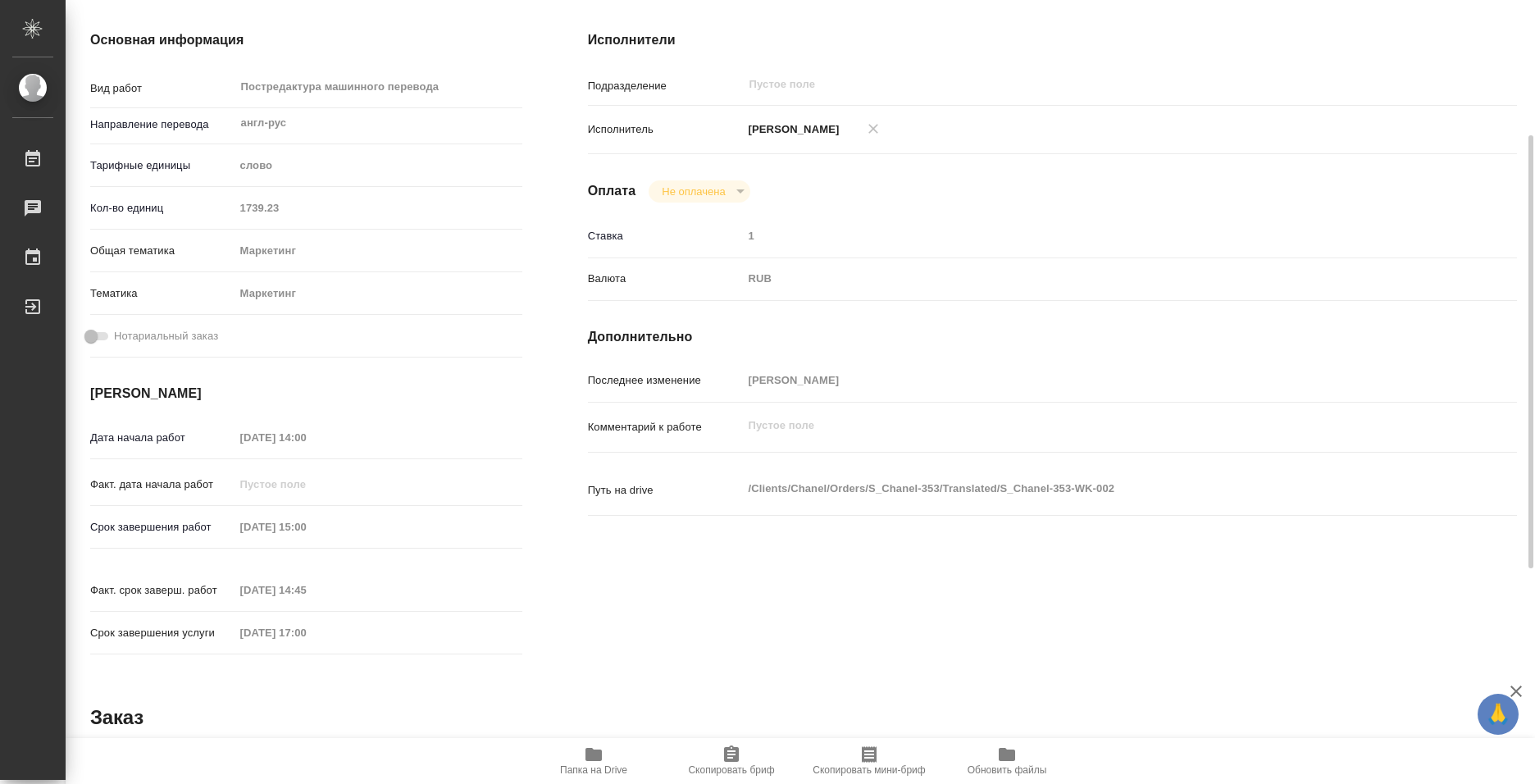
type textarea "x"
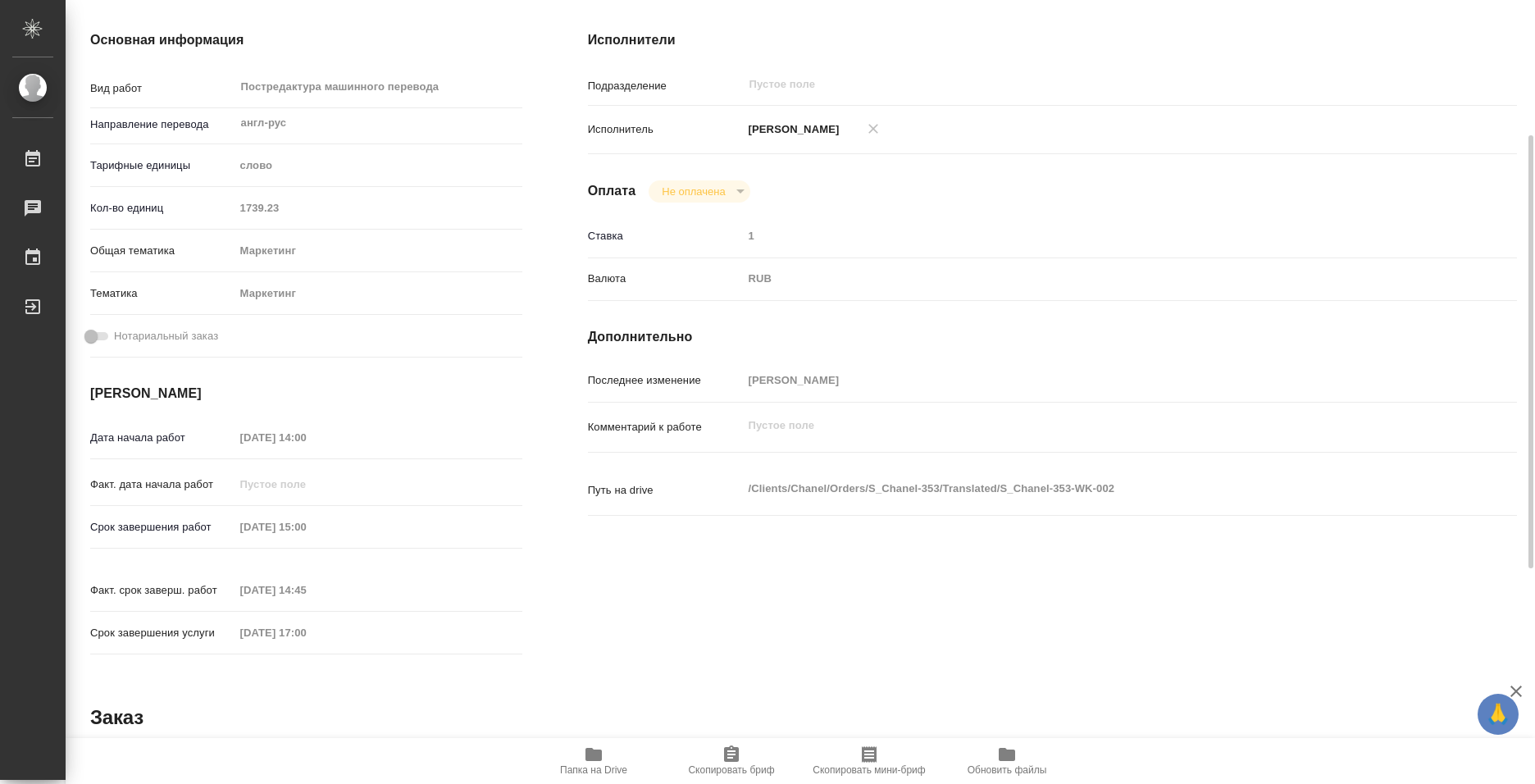
type textarea "x"
